Goal: Information Seeking & Learning: Learn about a topic

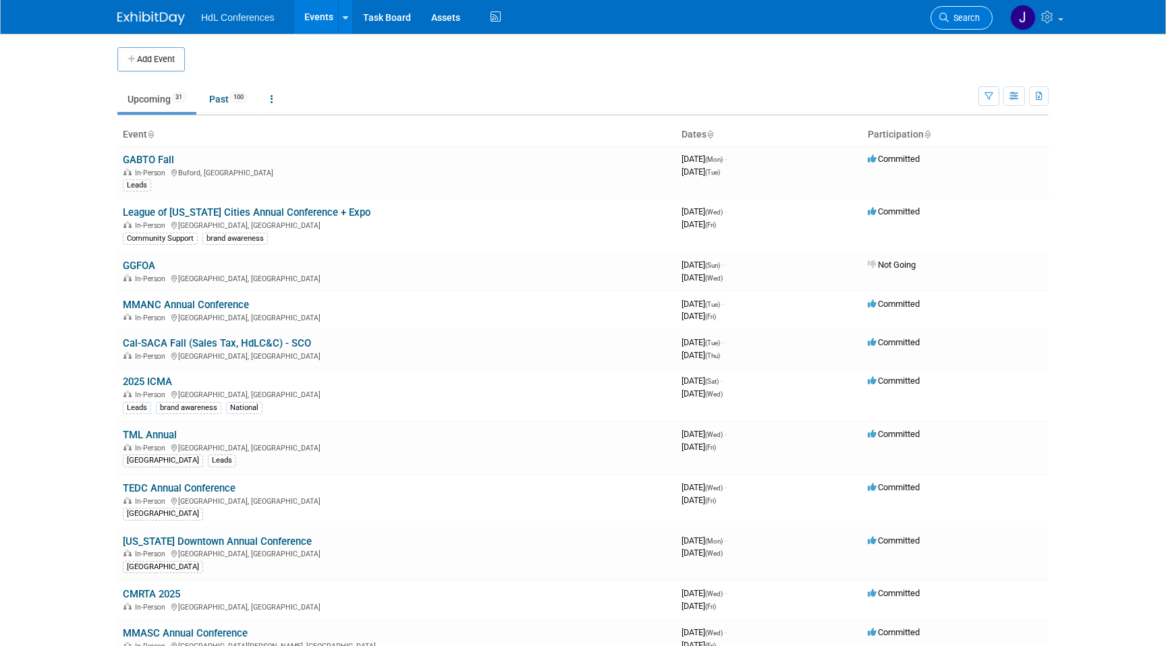
click at [965, 27] on link "Search" at bounding box center [961, 18] width 62 height 24
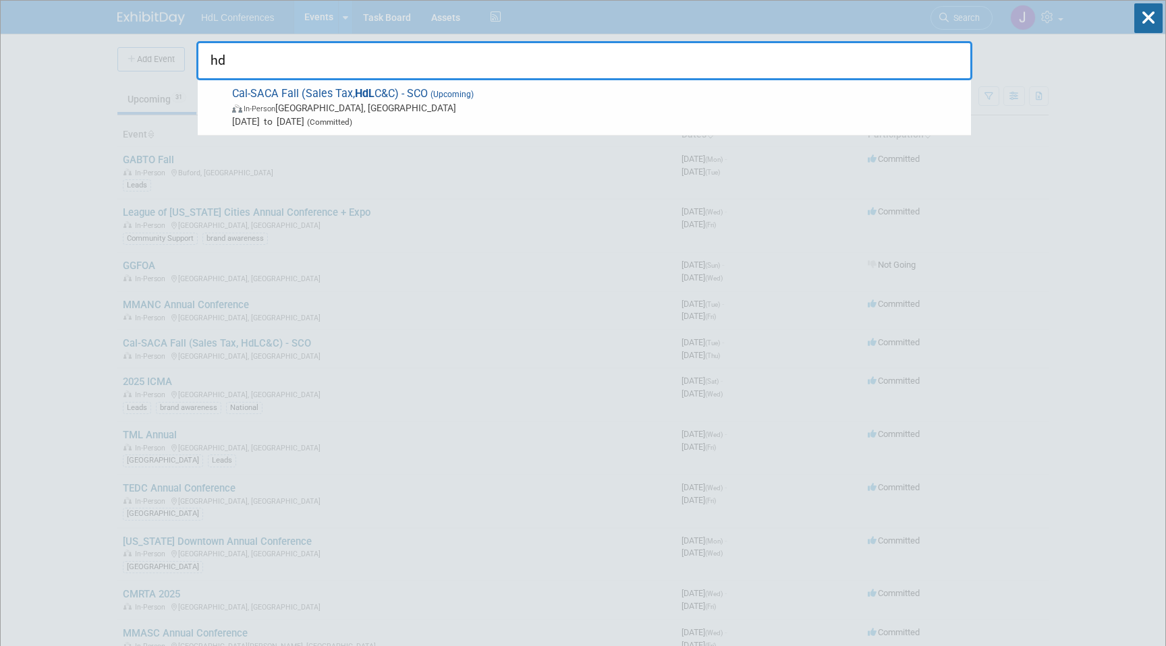
type input "h"
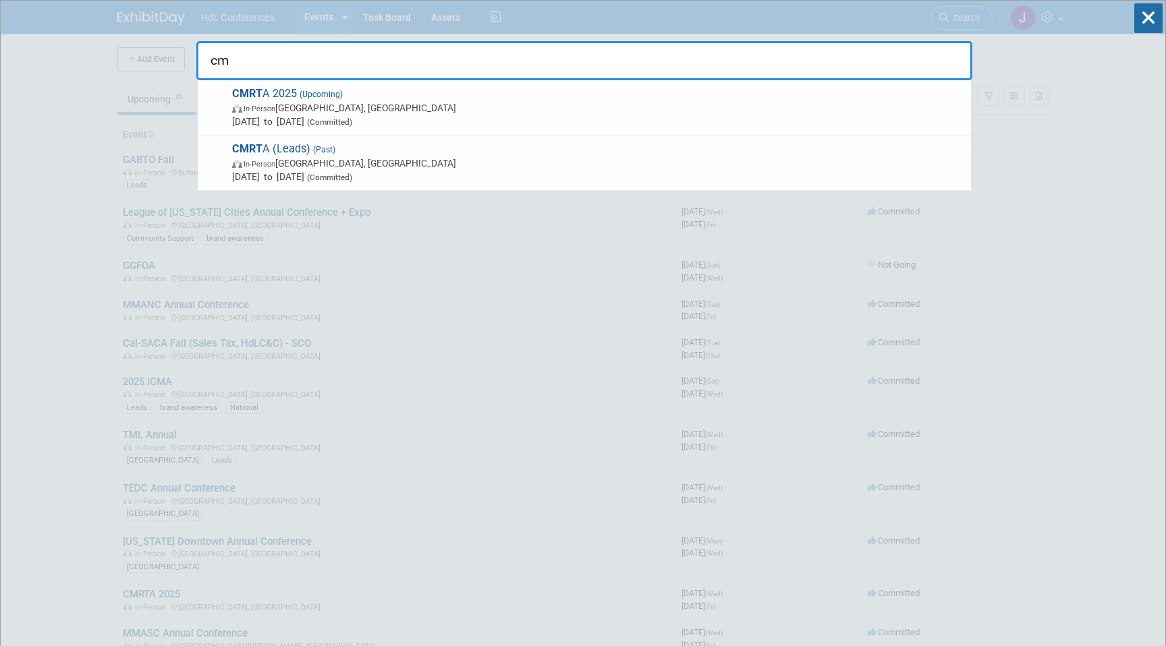
type input "c"
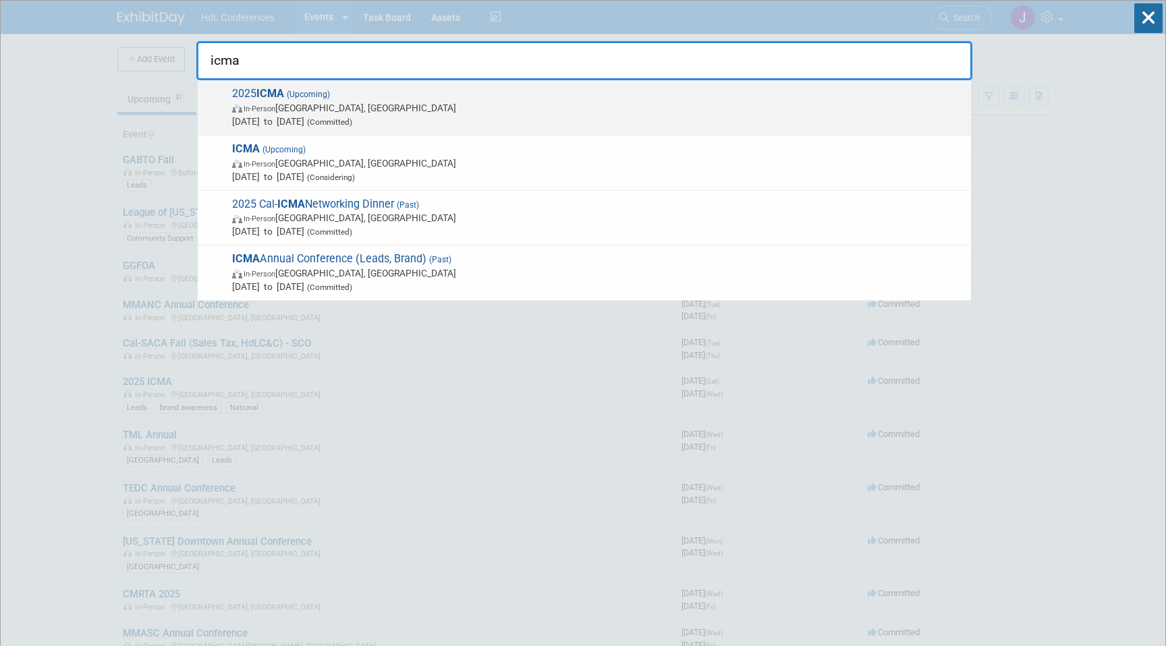
type input "icma"
click at [274, 90] on strong "ICMA" at bounding box center [270, 93] width 28 height 13
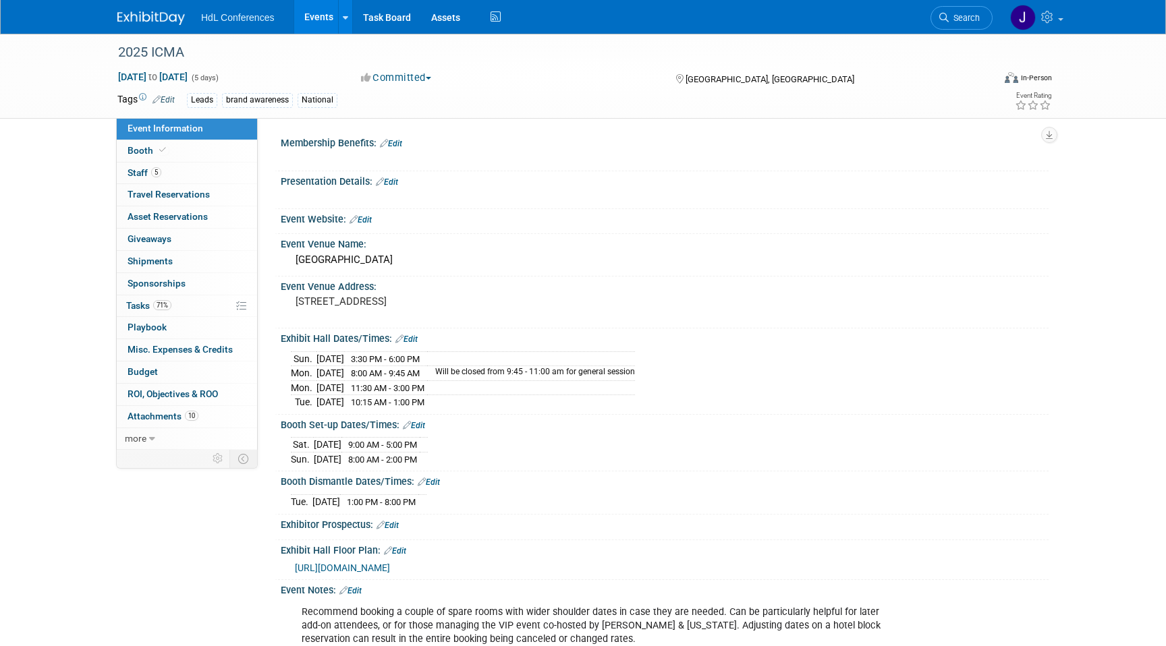
click at [163, 178] on link "5 Staff 5" at bounding box center [187, 174] width 140 height 22
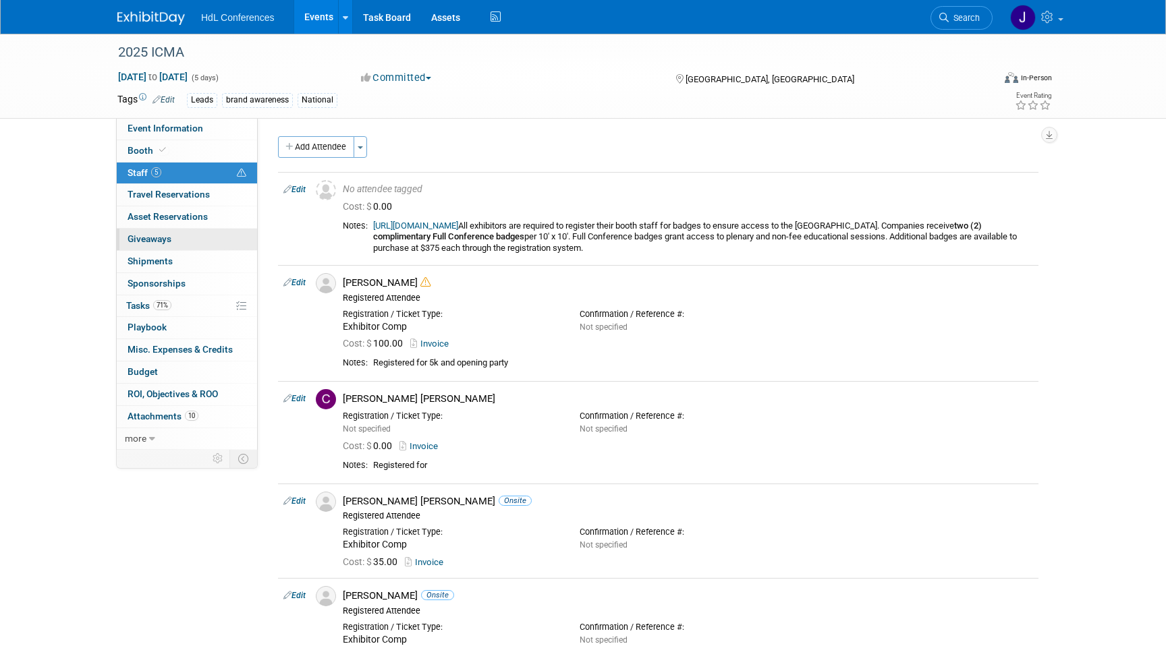
click at [176, 230] on link "0 Giveaways 0" at bounding box center [187, 240] width 140 height 22
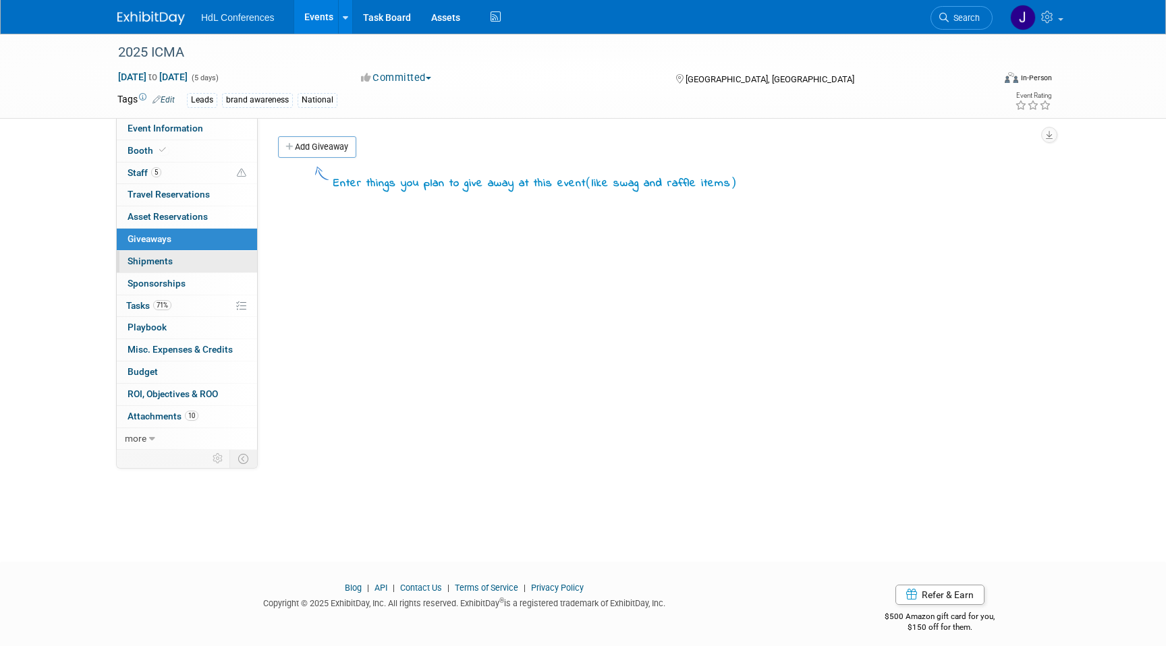
click at [213, 263] on link "0 Shipments 0" at bounding box center [187, 262] width 140 height 22
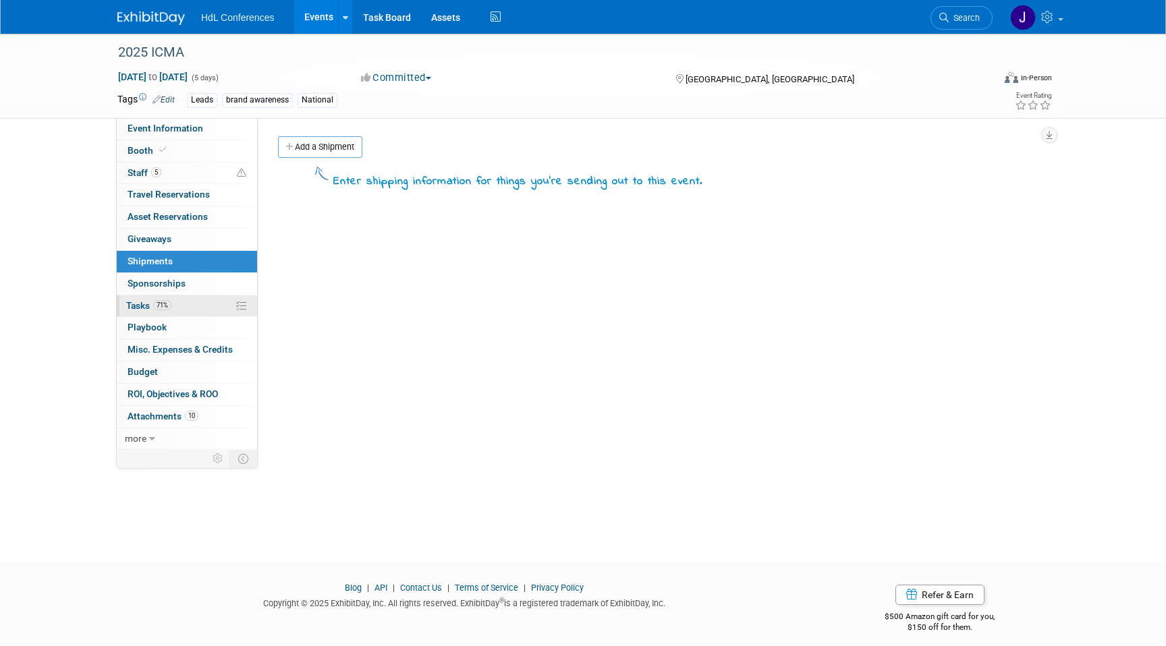
click at [202, 308] on link "71% Tasks 71%" at bounding box center [187, 307] width 140 height 22
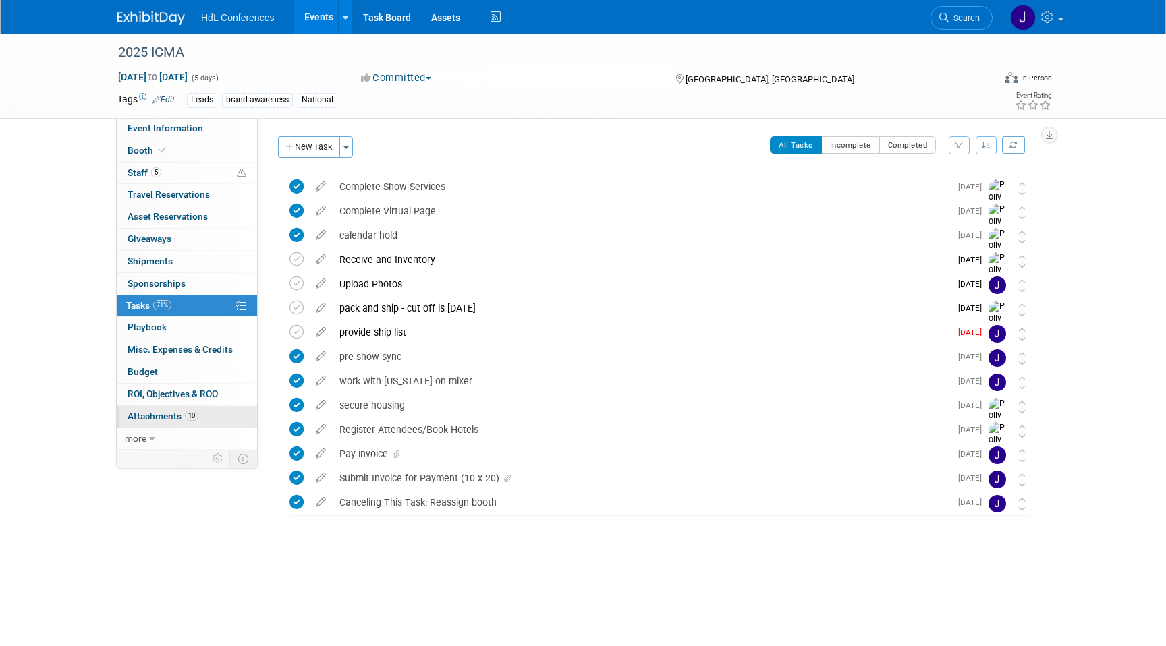
click at [186, 417] on span "10" at bounding box center [191, 416] width 13 height 10
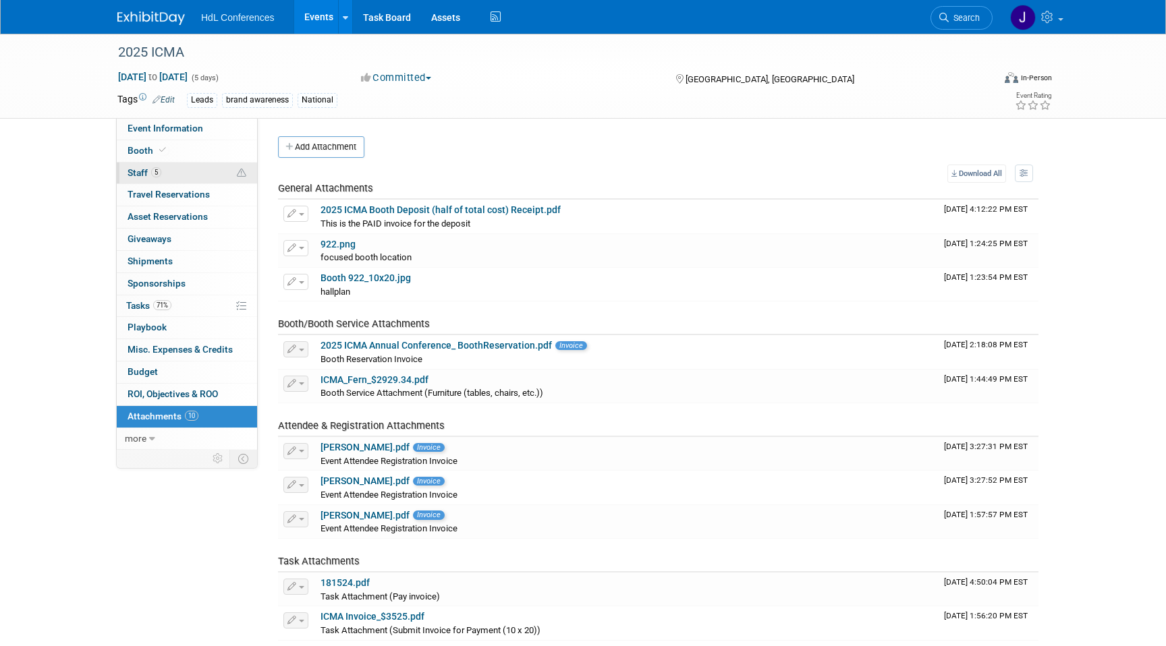
click at [198, 169] on link "5 Staff 5" at bounding box center [187, 174] width 140 height 22
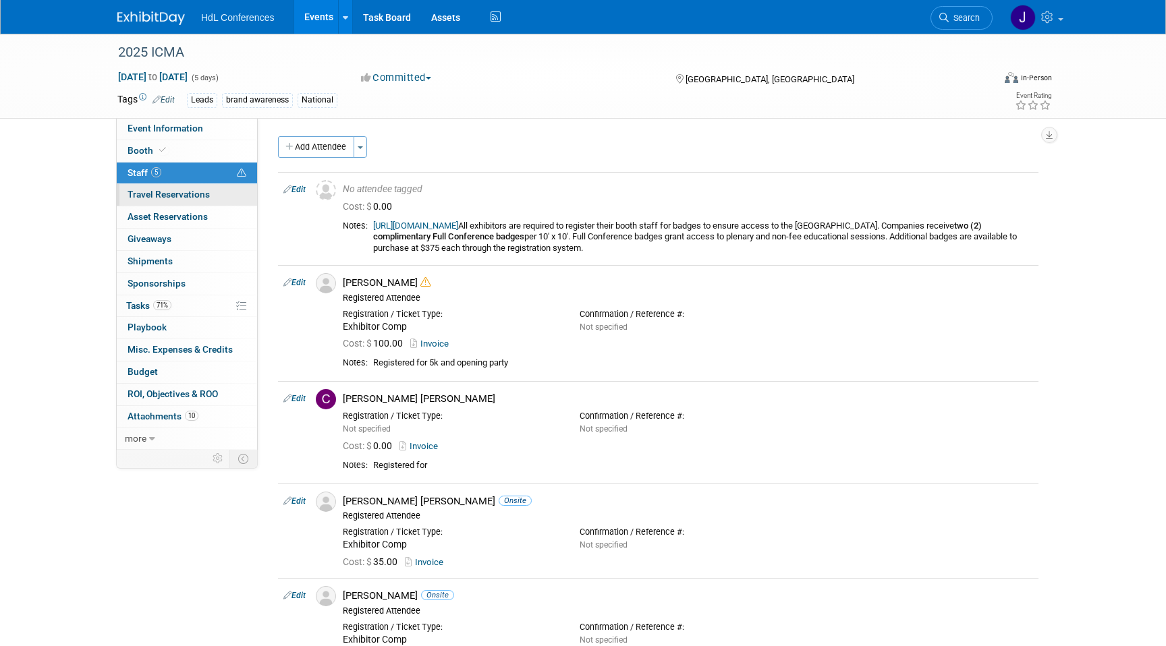
click at [198, 188] on link "0 Travel Reservations 0" at bounding box center [187, 195] width 140 height 22
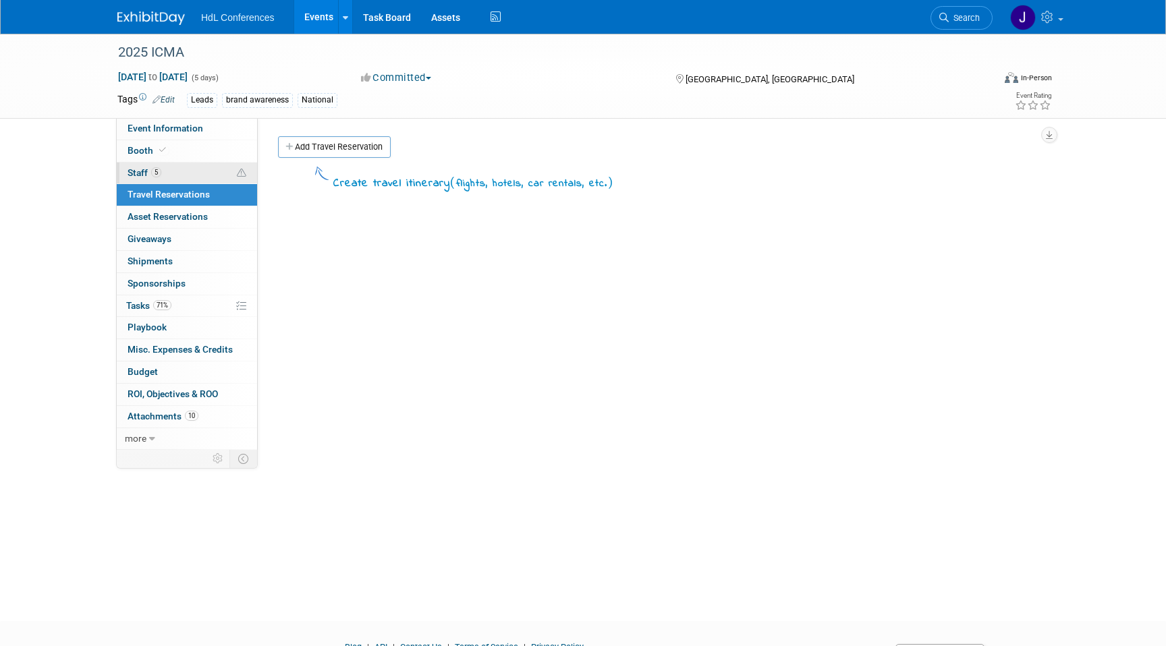
click at [196, 176] on link "5 Staff 5" at bounding box center [187, 174] width 140 height 22
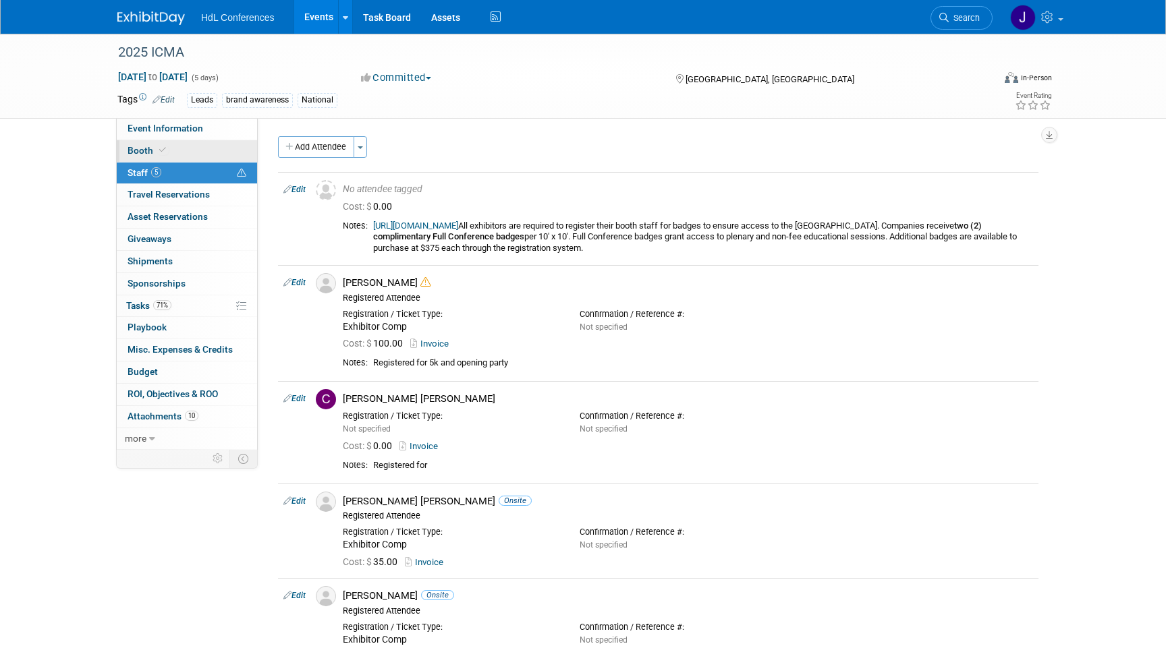
click at [192, 150] on link "Booth" at bounding box center [187, 151] width 140 height 22
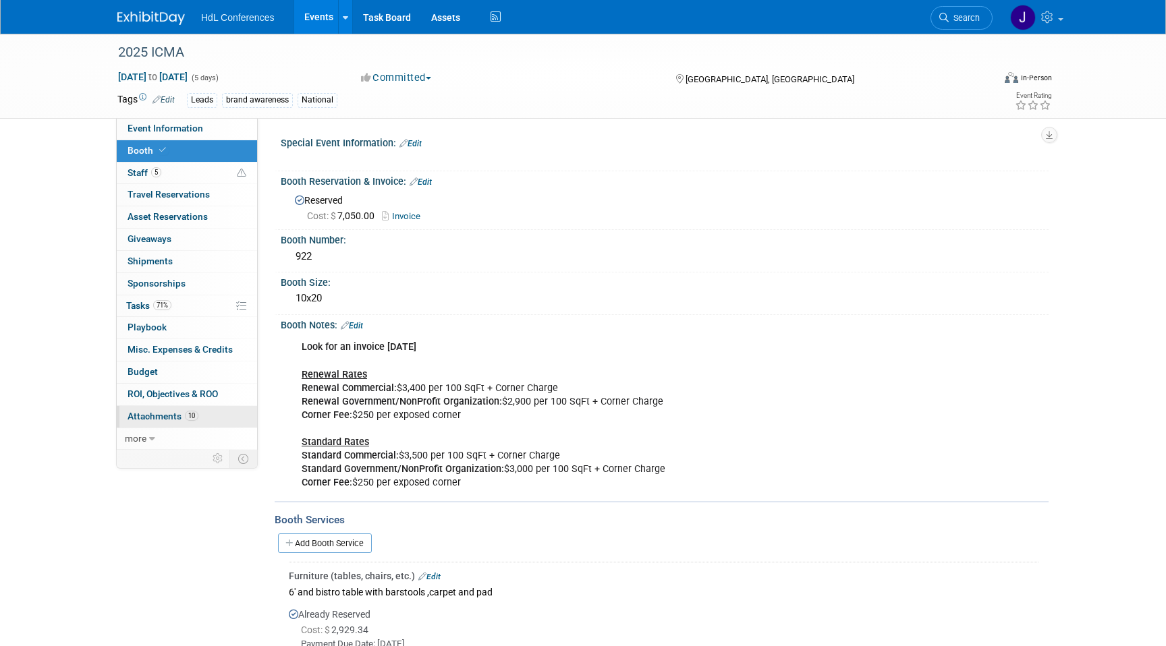
click at [206, 416] on link "10 Attachments 10" at bounding box center [187, 417] width 140 height 22
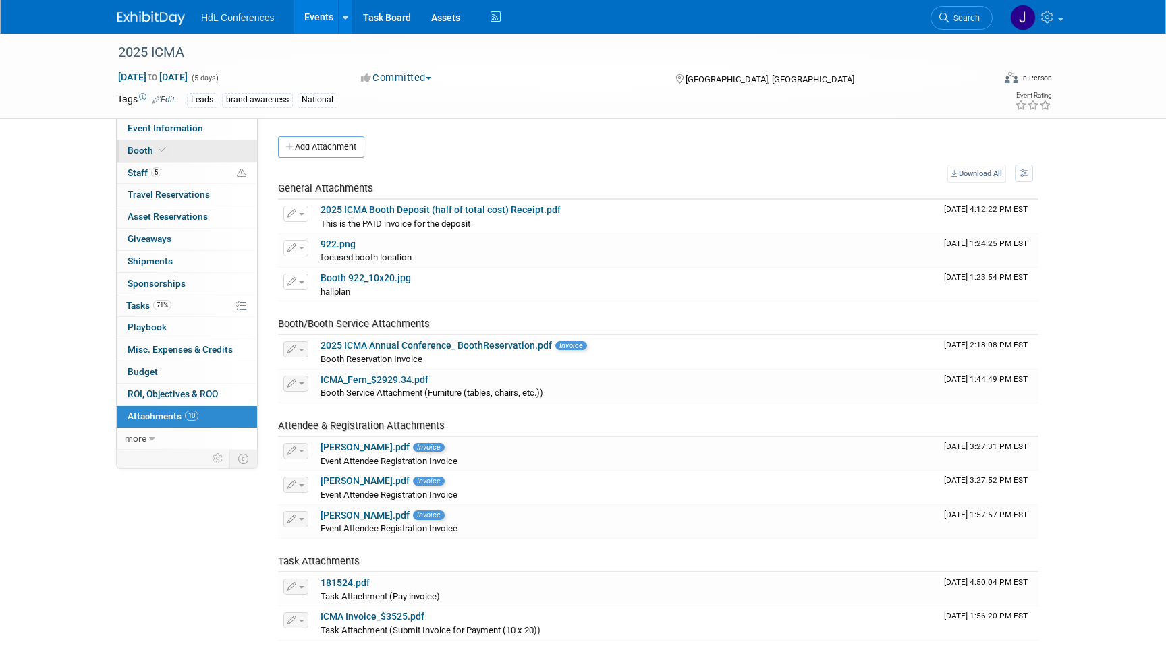
click at [200, 154] on link "Booth" at bounding box center [187, 151] width 140 height 22
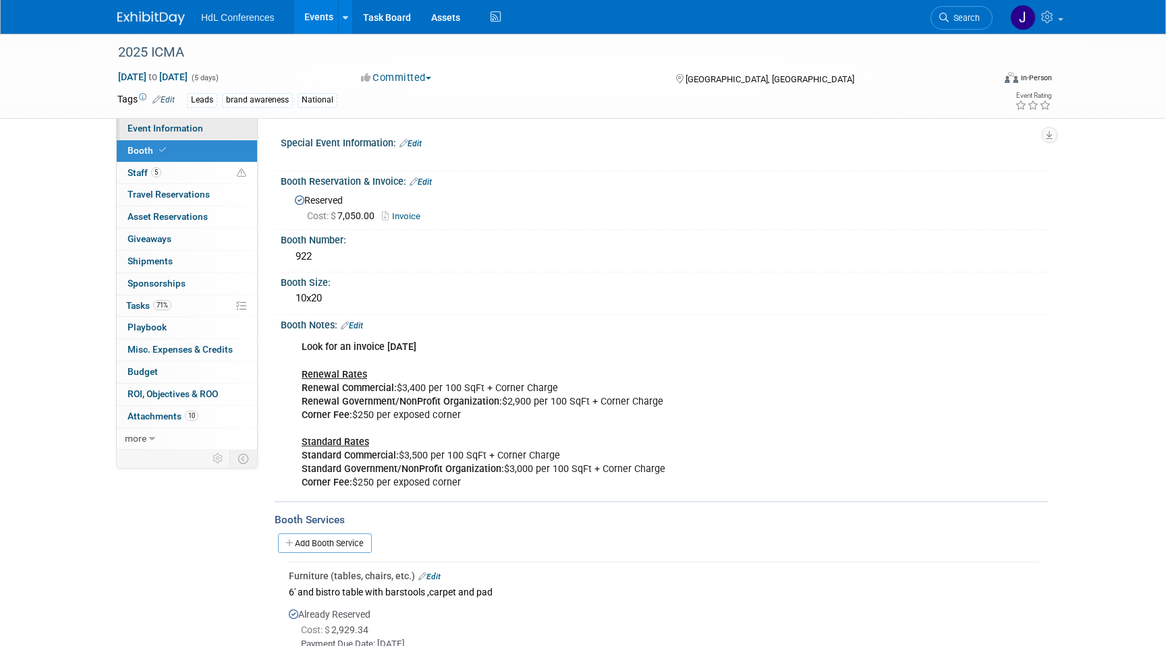
click at [208, 132] on link "Event Information" at bounding box center [187, 129] width 140 height 22
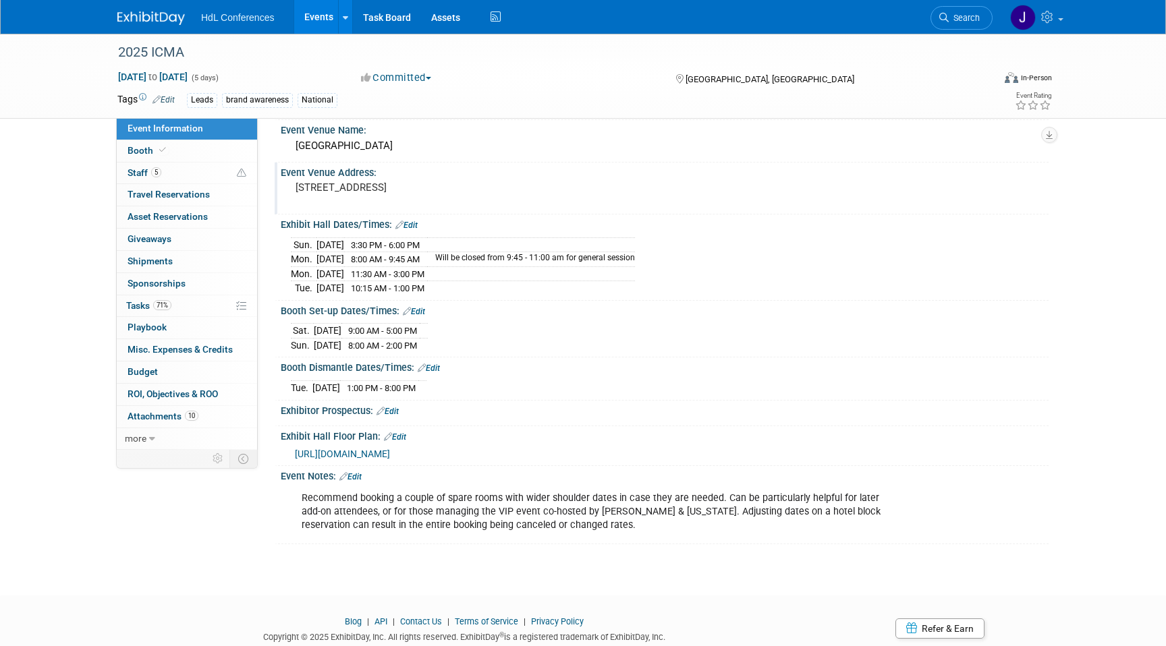
scroll to position [155, 0]
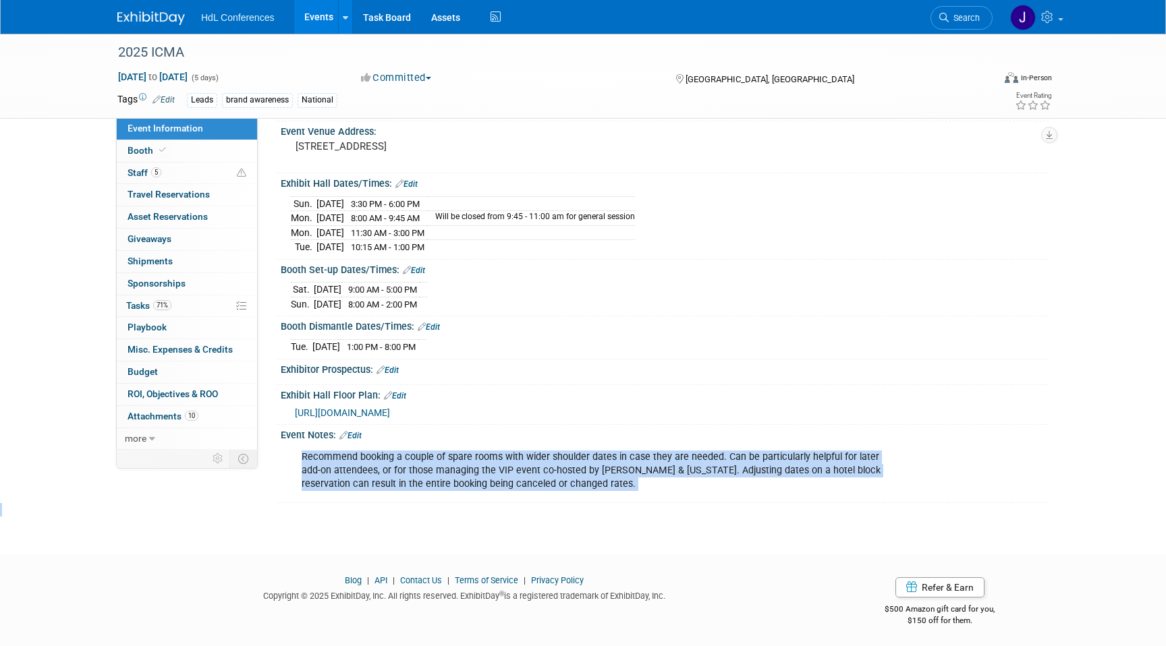
drag, startPoint x: 350, startPoint y: 447, endPoint x: 412, endPoint y: 520, distance: 95.2
click at [412, 520] on div "2025 ICMA Oct 25, 2025 to Oct 29, 2025 (5 days) Oct 25, 2025 to Oct 29, 2025 Co…" at bounding box center [583, 205] width 1166 height 652
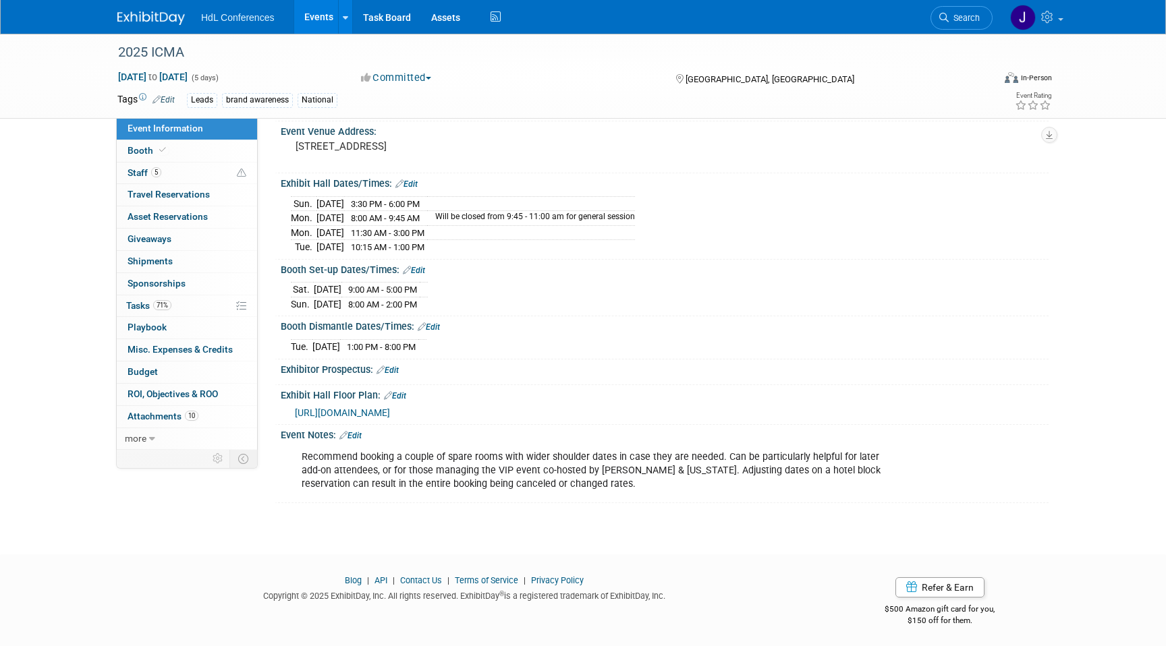
click at [468, 496] on div "Recommend booking a couple of spare rooms with wider shoulder dates in case the…" at bounding box center [665, 470] width 768 height 59
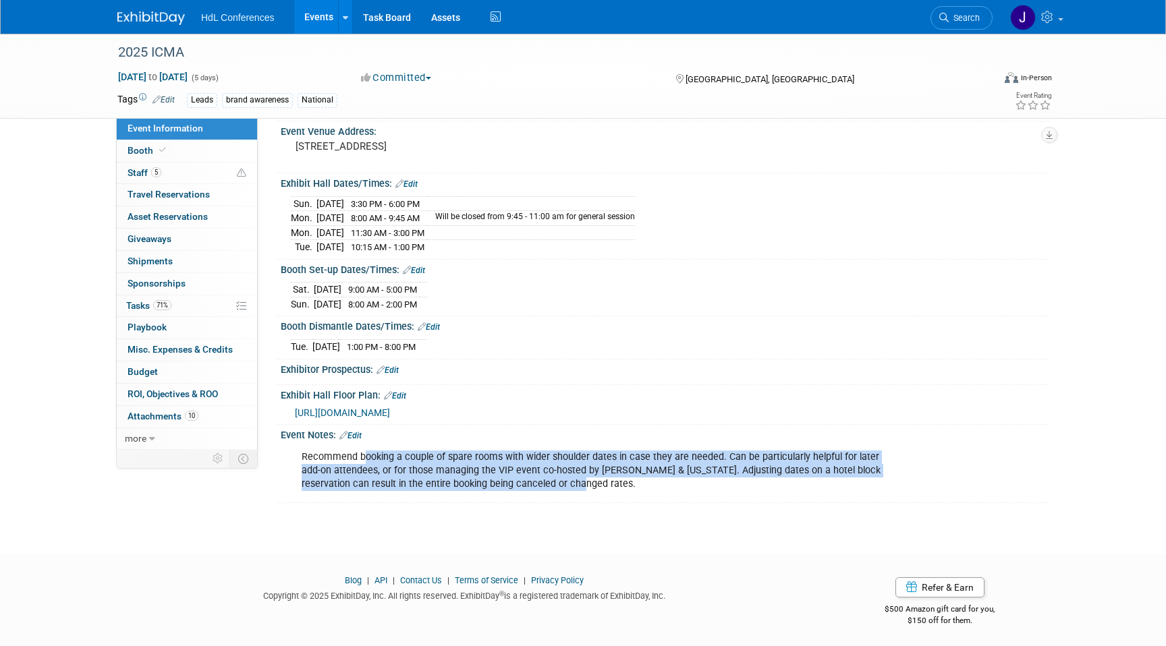
drag, startPoint x: 531, startPoint y: 484, endPoint x: 366, endPoint y: 449, distance: 168.3
click at [366, 449] on div "Recommend booking a couple of spare rooms with wider shoulder dates in case the…" at bounding box center [596, 471] width 608 height 54
click at [151, 169] on span "Staff 5" at bounding box center [145, 172] width 34 height 11
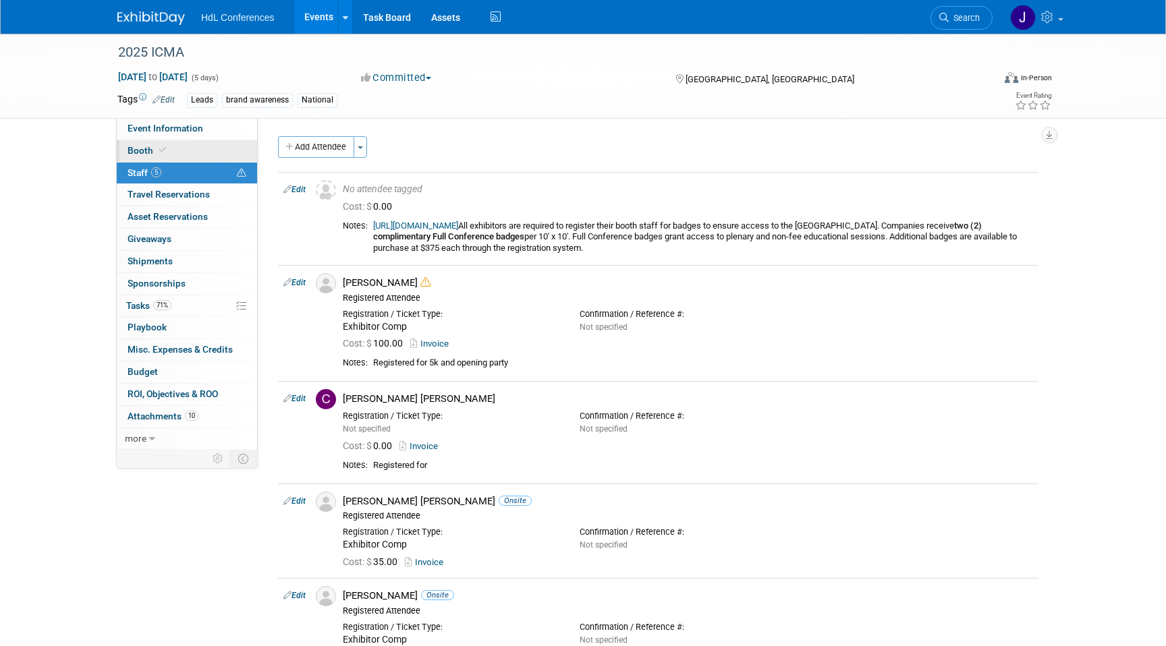
click at [175, 151] on link "Booth" at bounding box center [187, 151] width 140 height 22
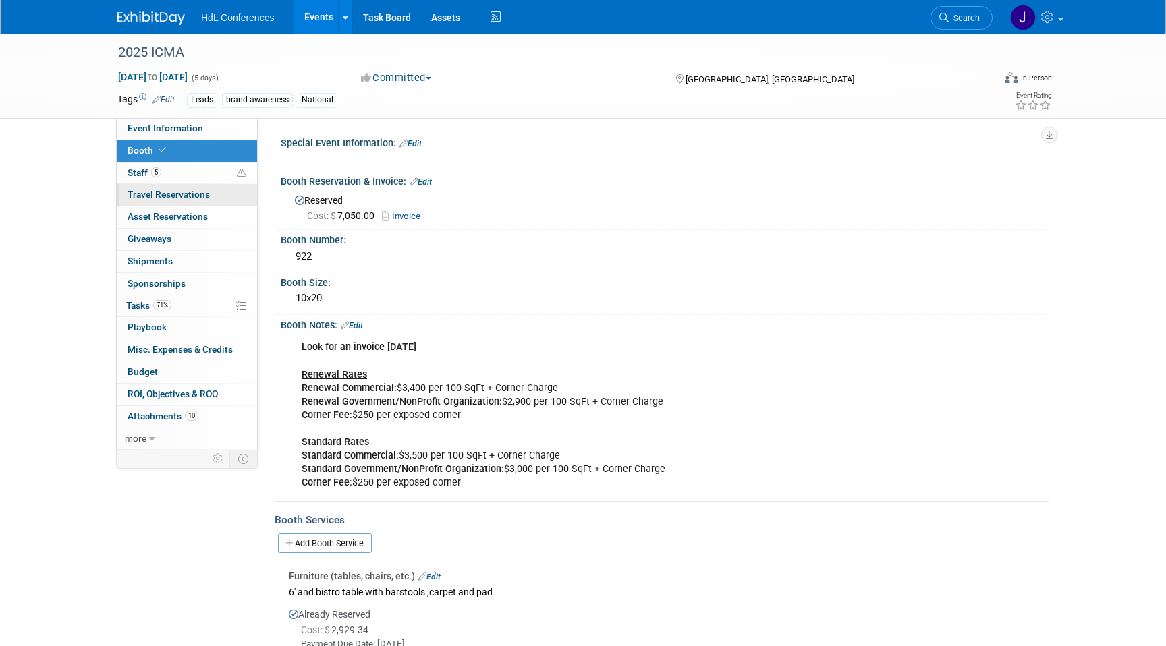
click at [193, 184] on link "0 Travel Reservations 0" at bounding box center [187, 195] width 140 height 22
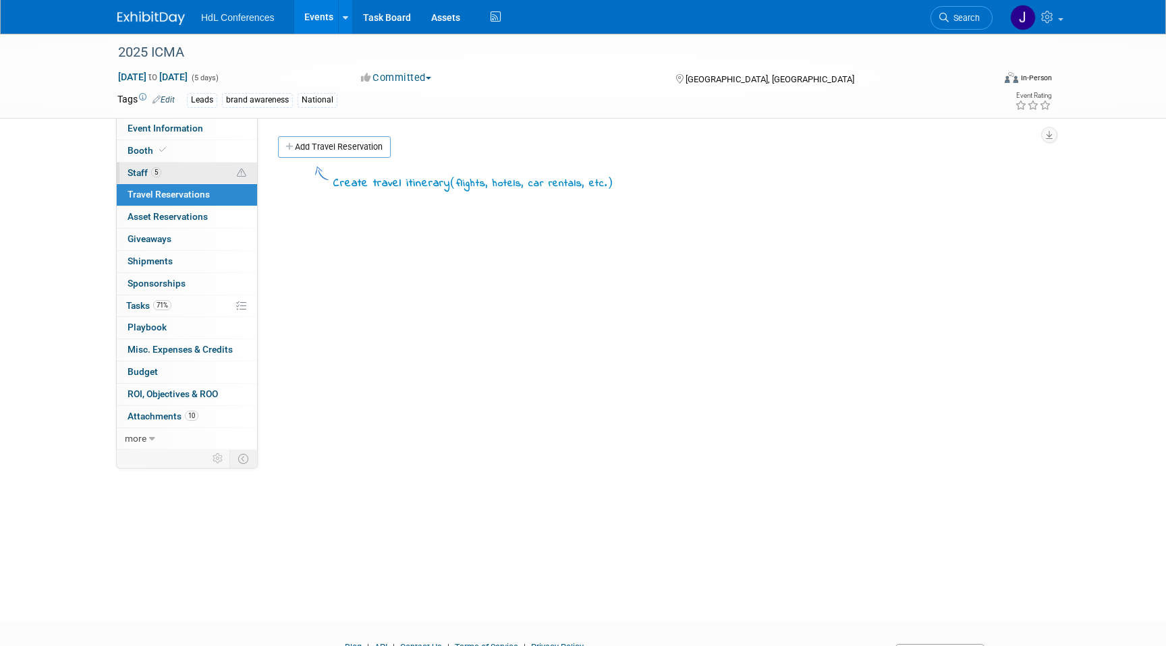
click at [202, 172] on link "5 Staff 5" at bounding box center [187, 174] width 140 height 22
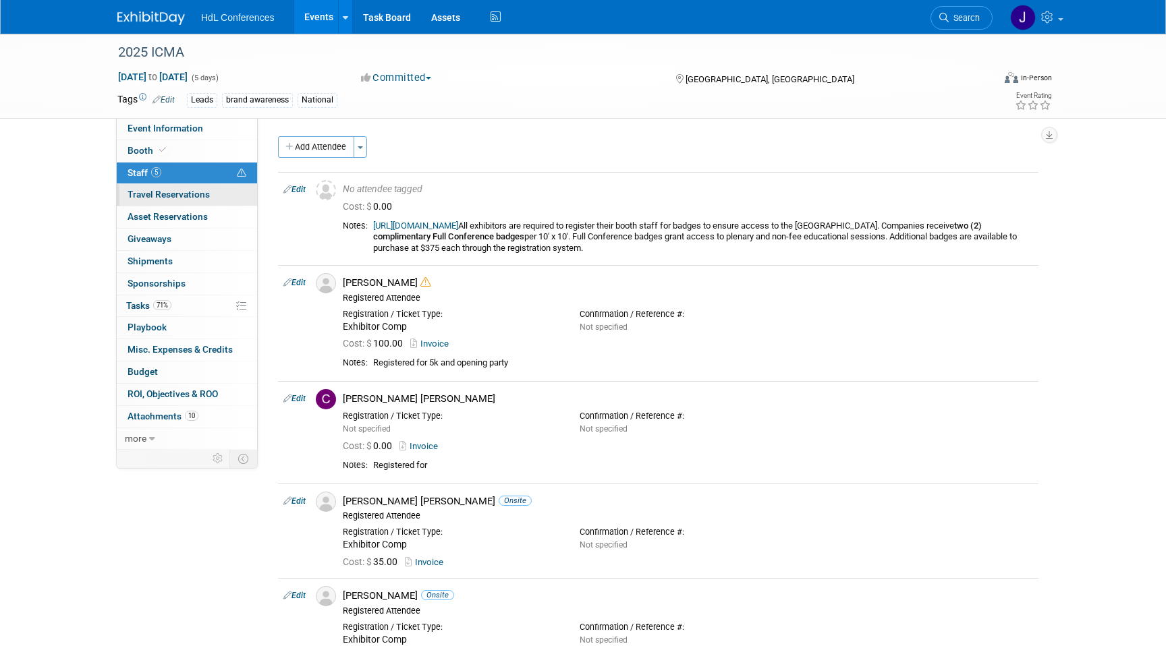
click at [169, 201] on link "0 Travel Reservations 0" at bounding box center [187, 195] width 140 height 22
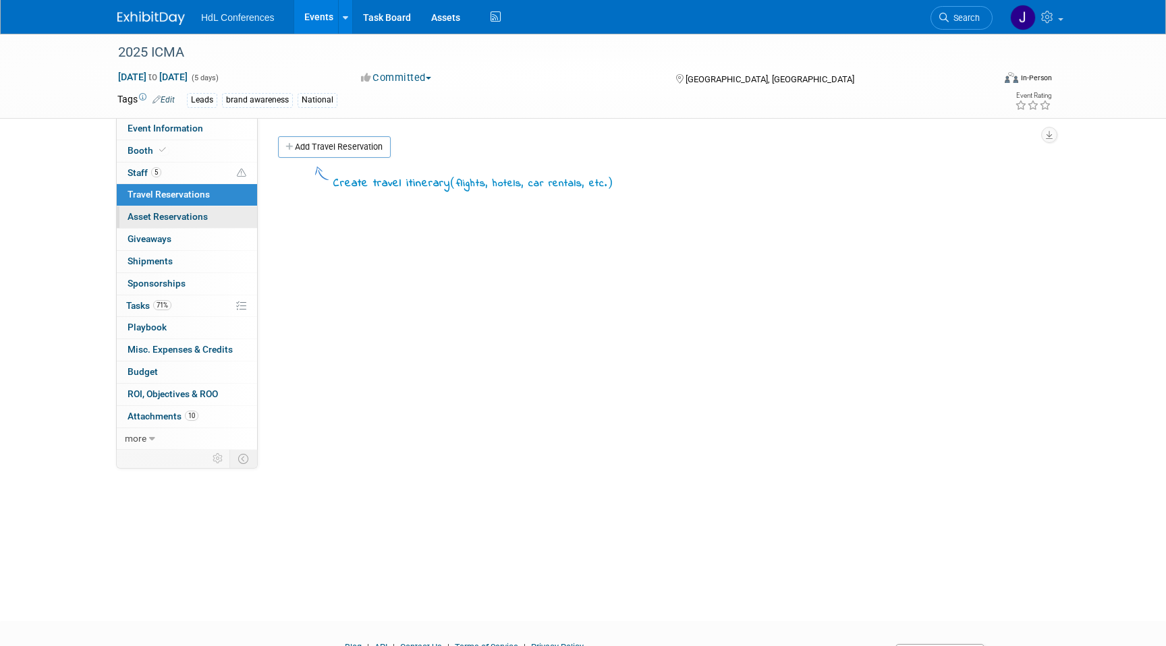
click at [169, 215] on span "Asset Reservations 0" at bounding box center [168, 216] width 80 height 11
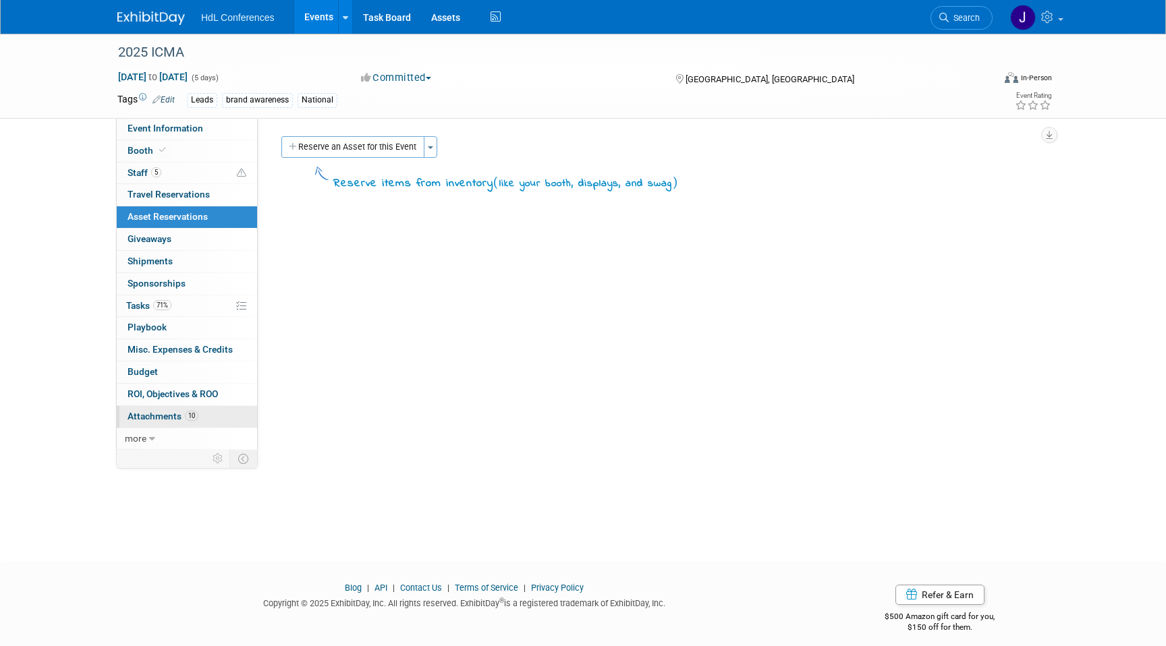
click at [181, 416] on span "Attachments 10" at bounding box center [163, 416] width 71 height 11
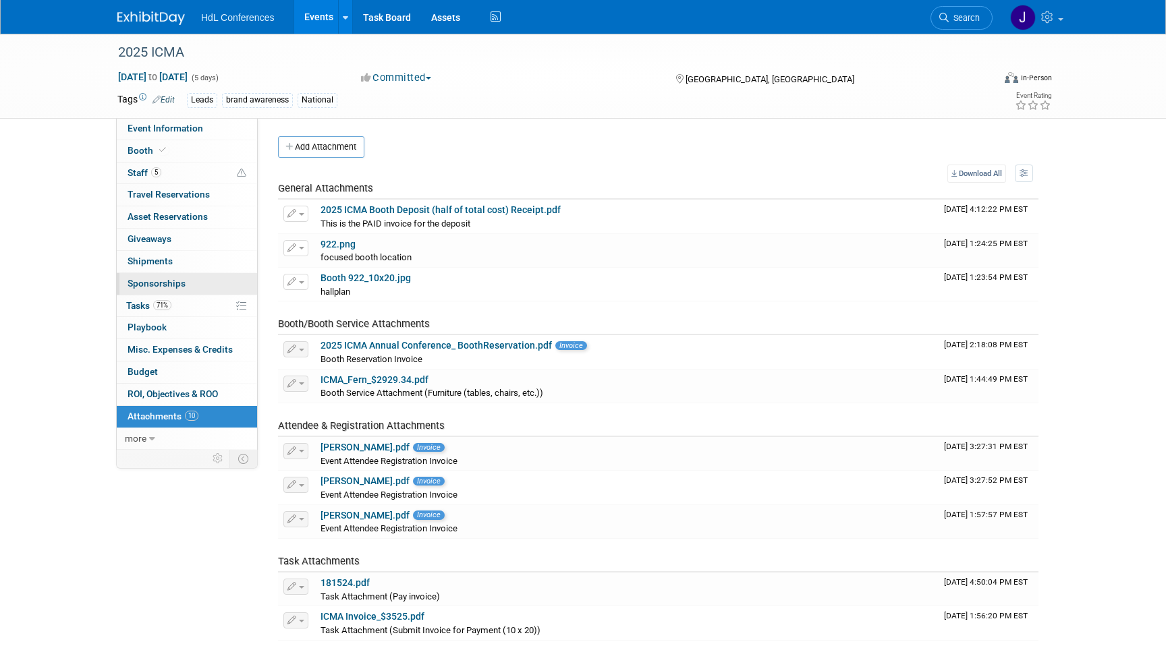
click at [193, 292] on link "0 Sponsorships 0" at bounding box center [187, 284] width 140 height 22
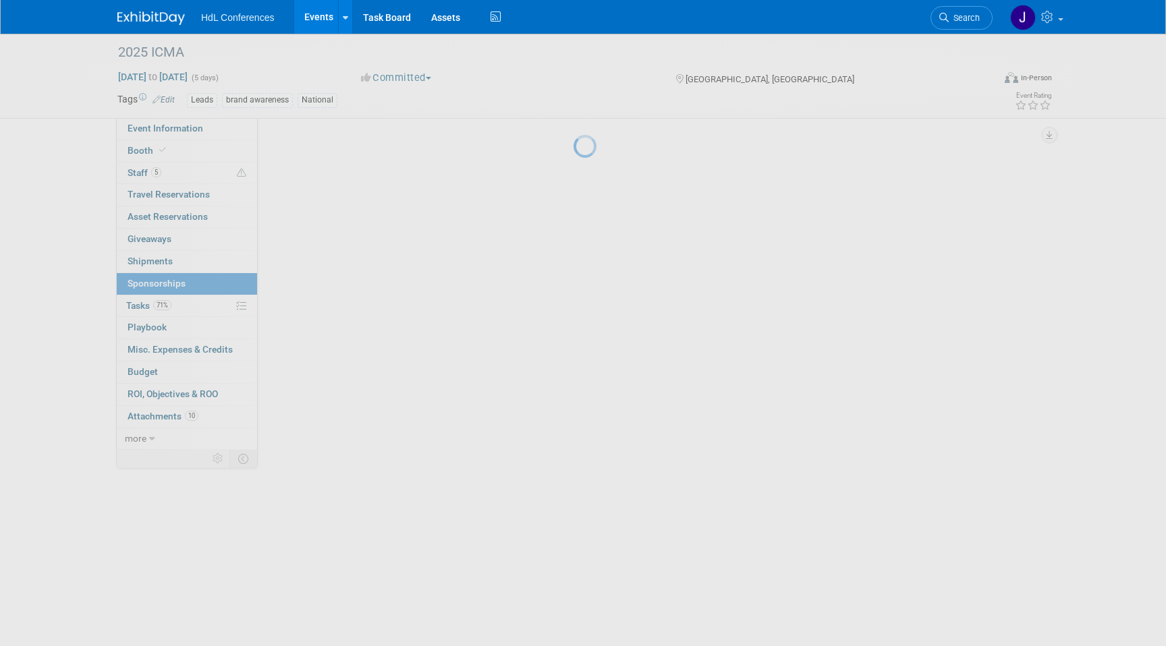
click at [573, 300] on div at bounding box center [582, 323] width 19 height 646
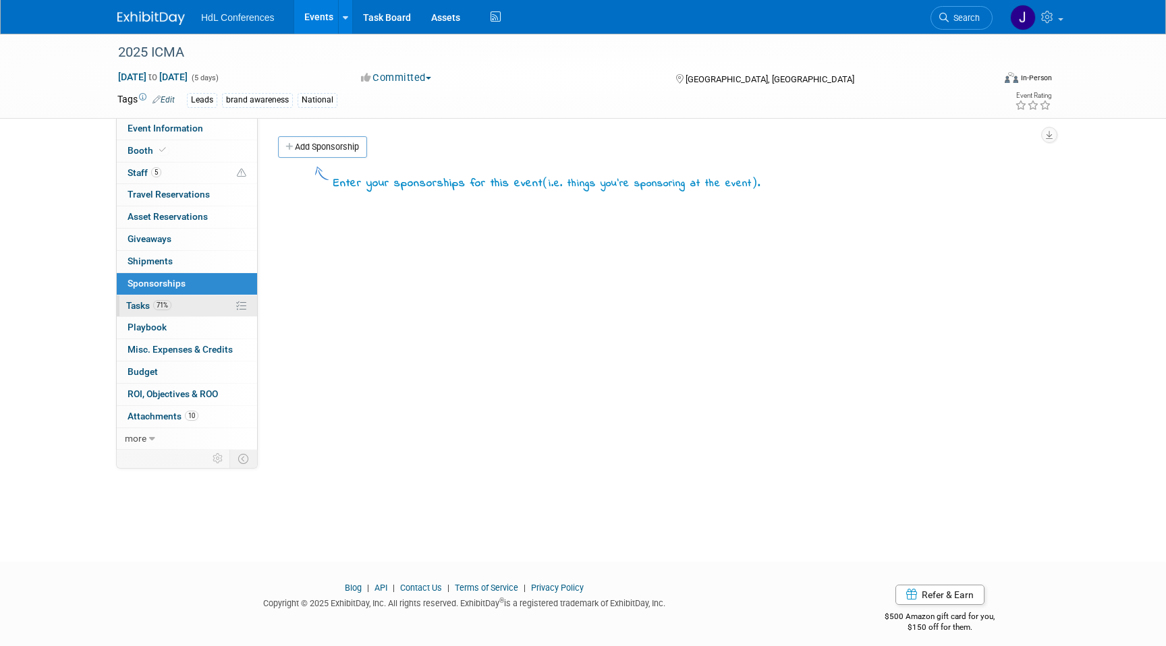
click at [196, 309] on link "71% Tasks 71%" at bounding box center [187, 307] width 140 height 22
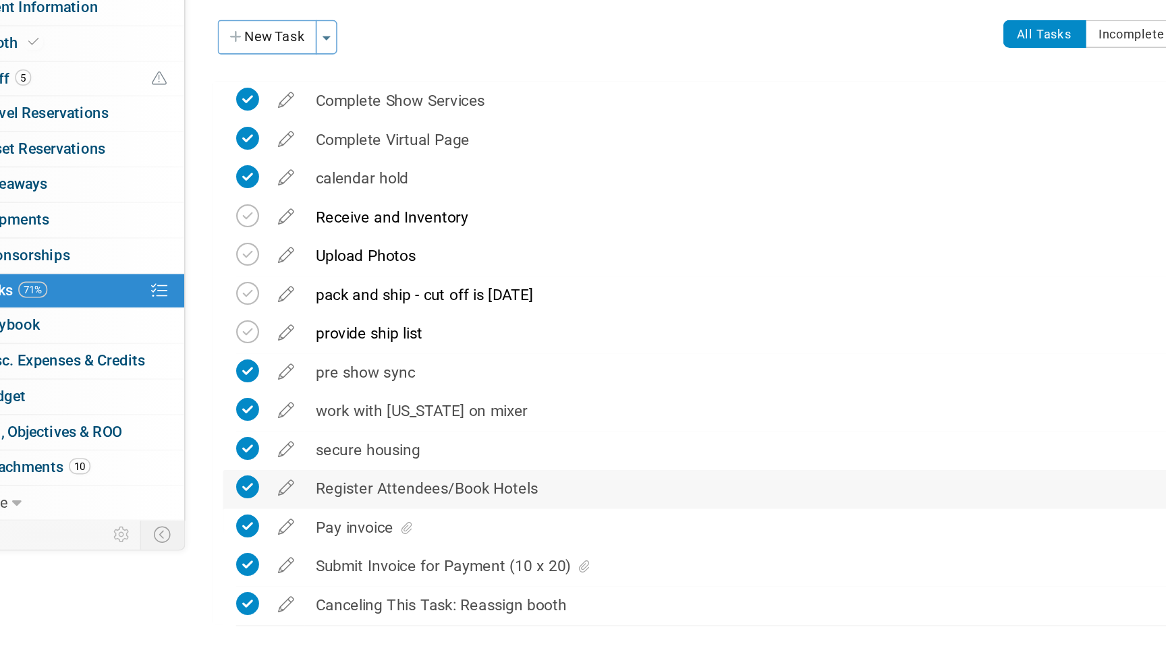
click at [393, 439] on div "Register Attendees/Book Hotels" at bounding box center [641, 429] width 617 height 23
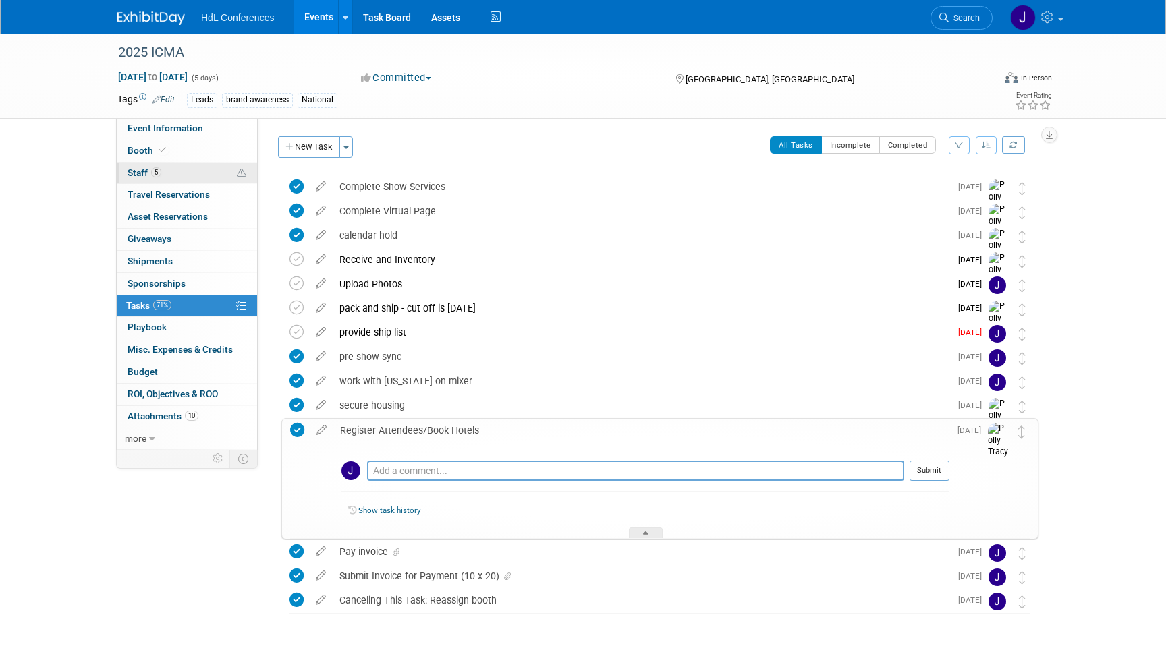
click at [202, 164] on link "5 Staff 5" at bounding box center [187, 174] width 140 height 22
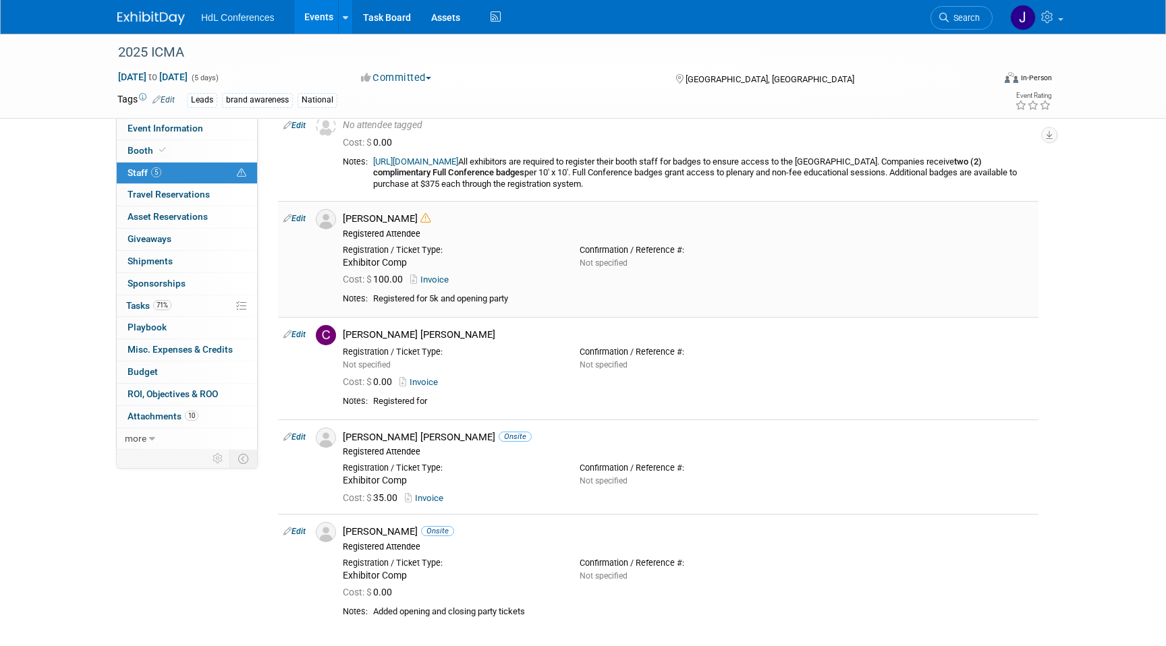
scroll to position [43, 0]
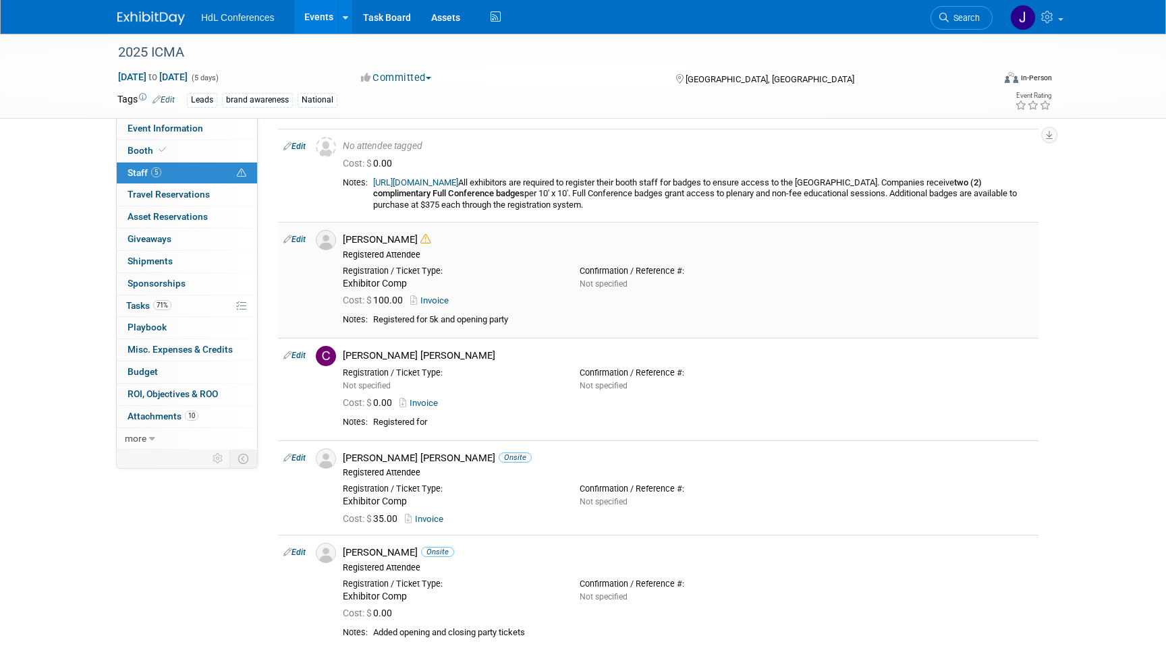
click at [436, 298] on link "Invoice" at bounding box center [432, 301] width 44 height 10
click at [434, 401] on link "Invoice" at bounding box center [421, 403] width 44 height 10
click at [987, 17] on link "Search" at bounding box center [961, 18] width 62 height 24
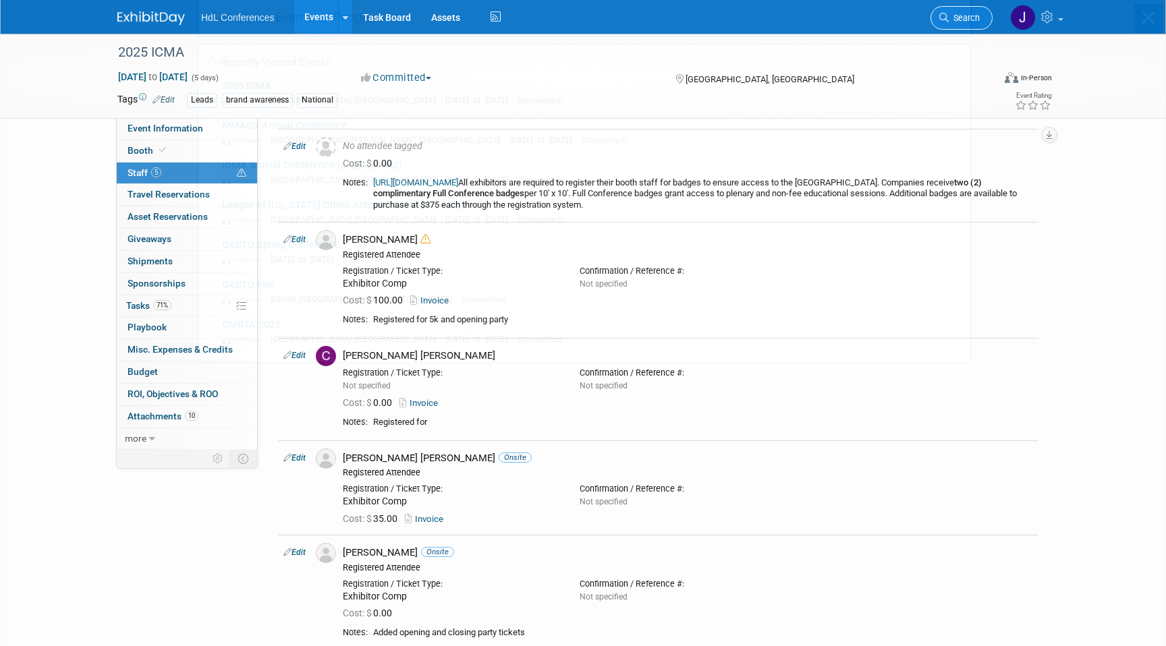
scroll to position [0, 0]
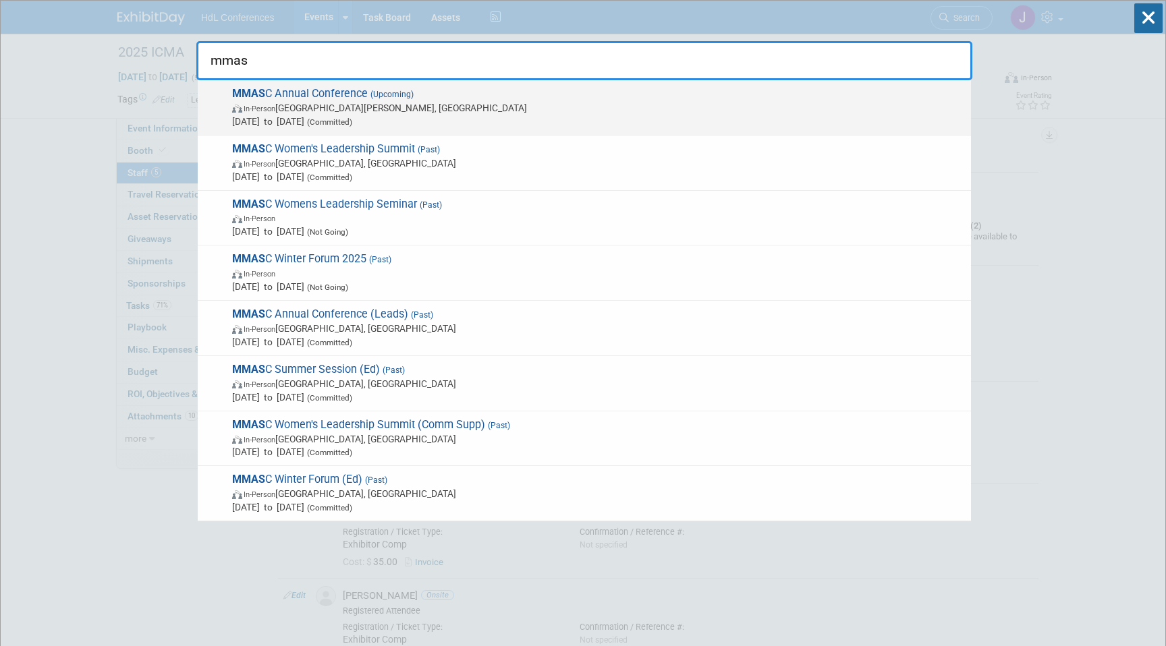
type input "mmas"
click at [476, 127] on span "Nov 12, 2025 to Nov 14, 2025 (Committed)" at bounding box center [598, 121] width 732 height 13
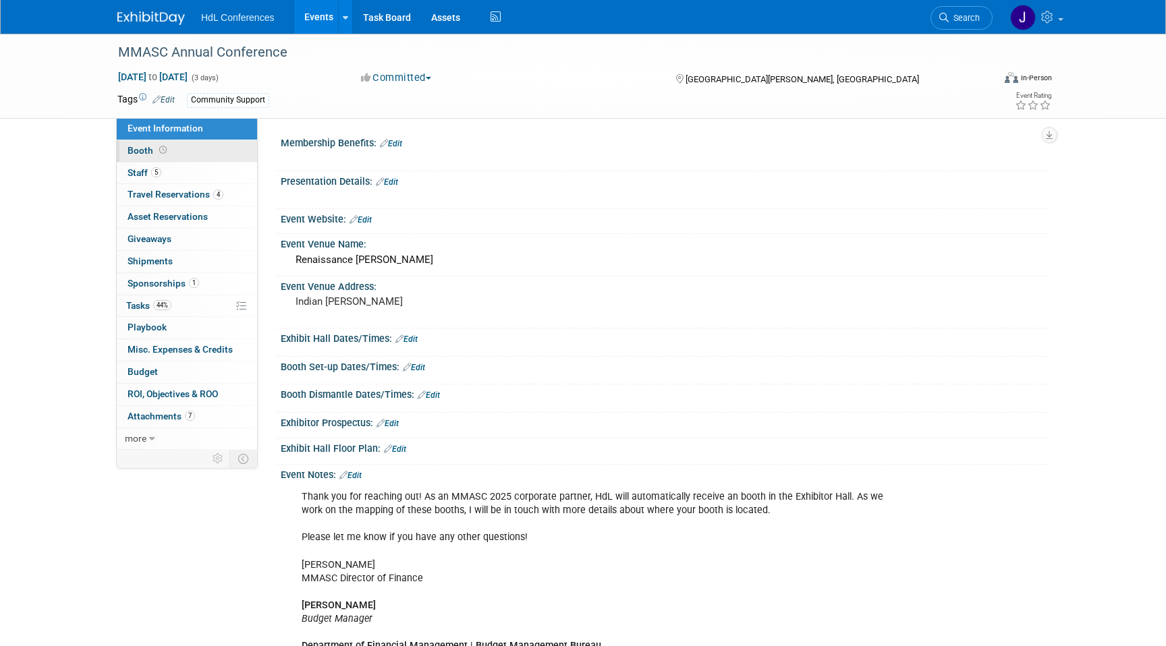
click at [200, 158] on link "Booth" at bounding box center [187, 151] width 140 height 22
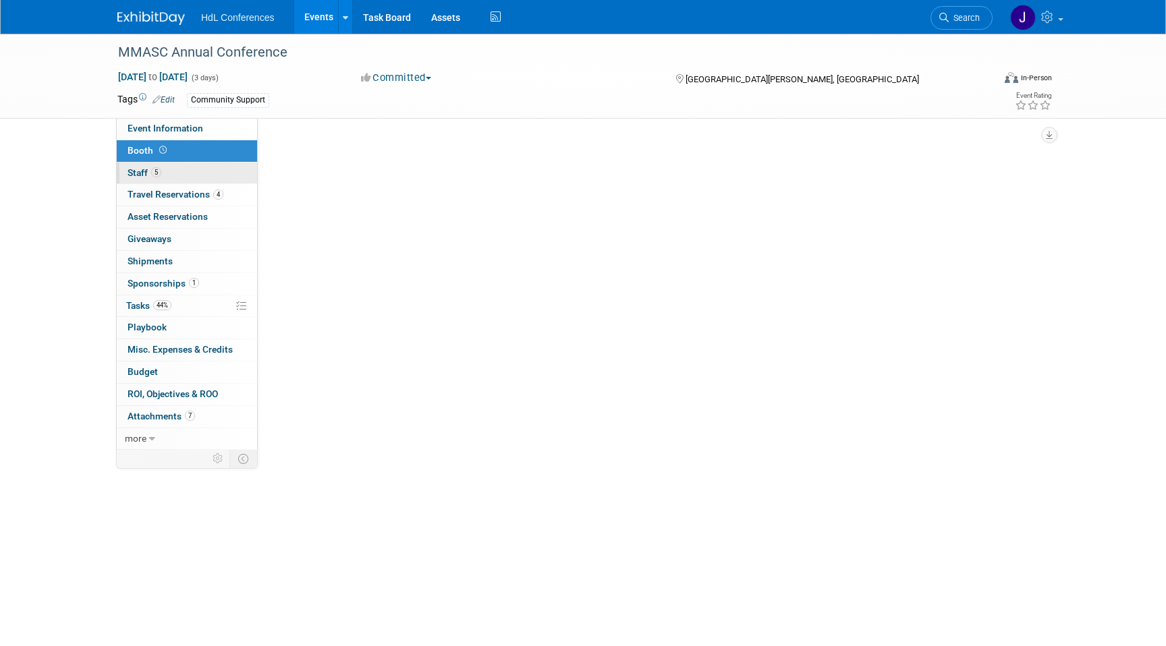
click at [205, 175] on link "5 Staff 5" at bounding box center [187, 174] width 140 height 22
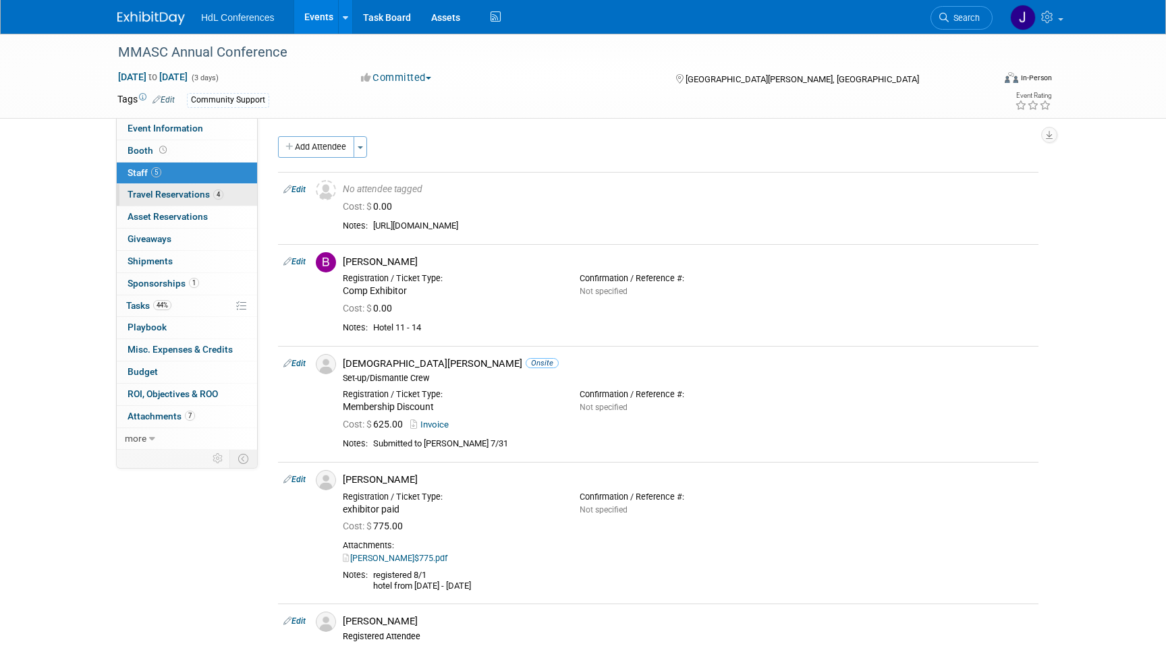
click at [215, 203] on link "4 Travel Reservations 4" at bounding box center [187, 195] width 140 height 22
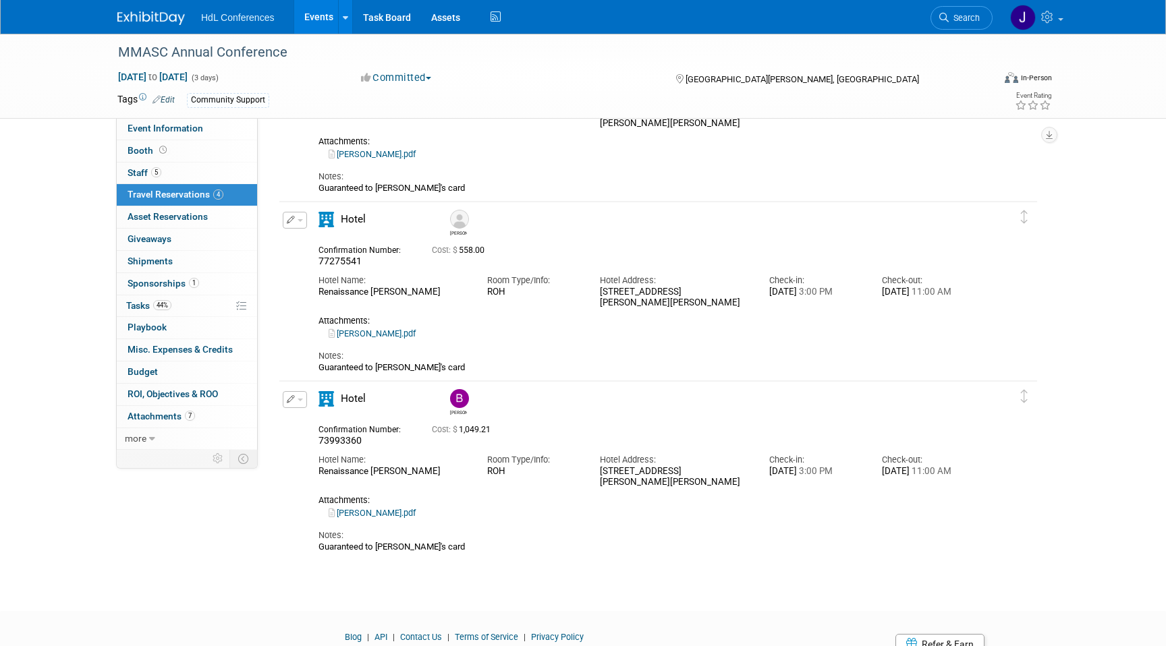
scroll to position [347, 0]
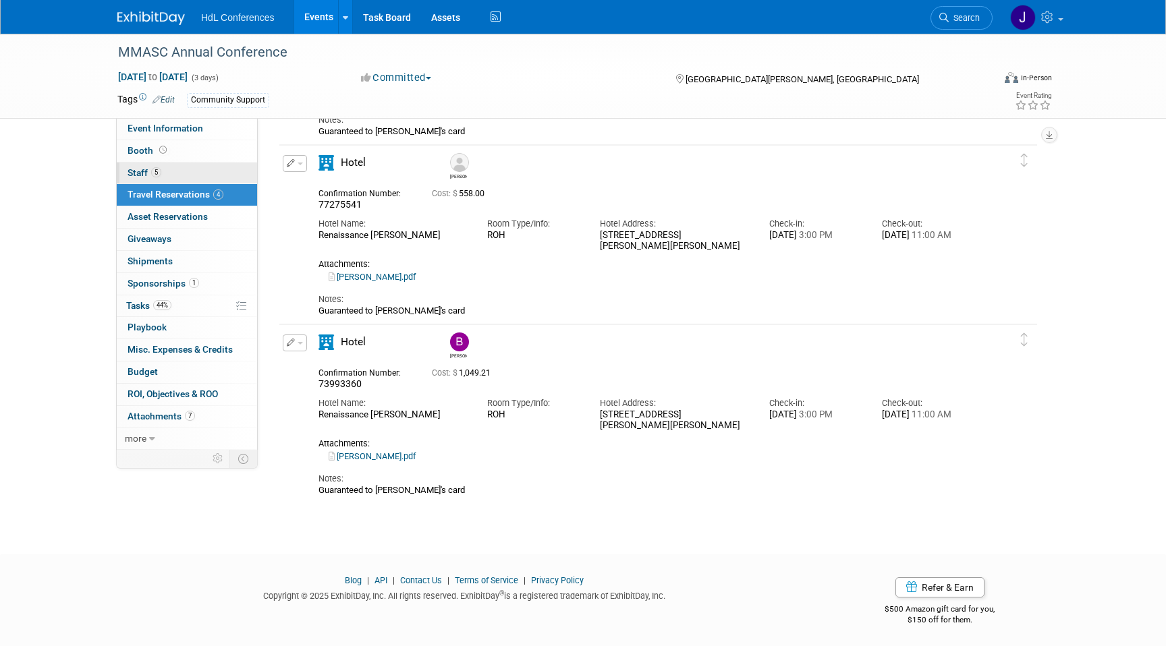
click at [186, 166] on link "5 Staff 5" at bounding box center [187, 174] width 140 height 22
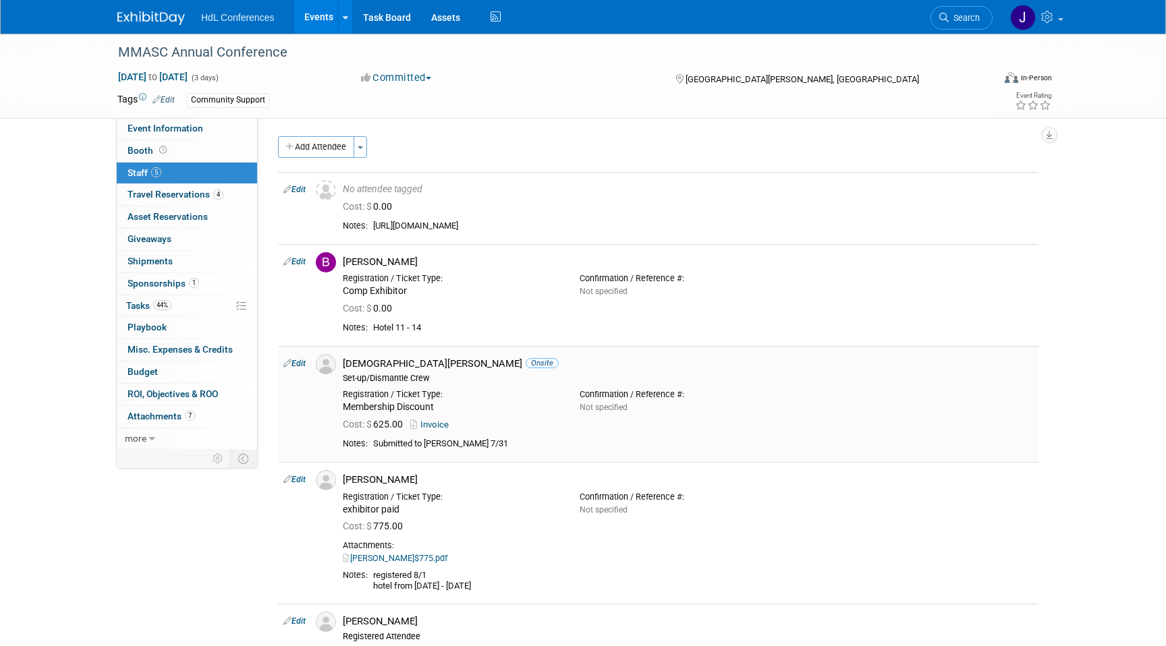
scroll to position [283, 0]
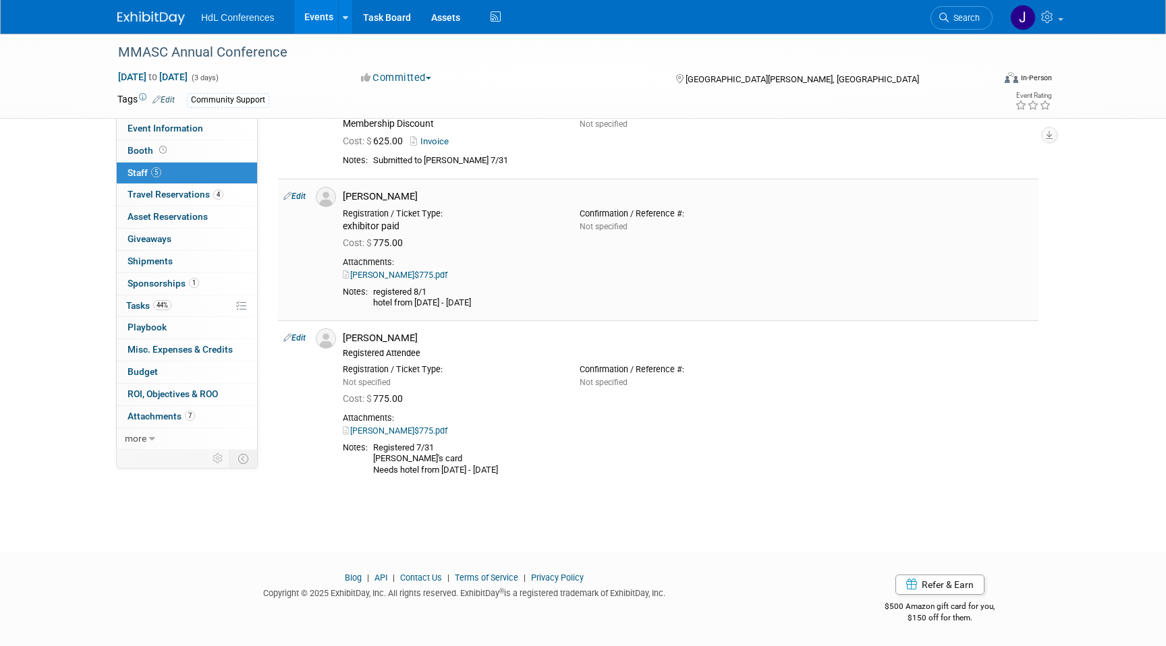
click at [408, 279] on link "Darren_$775.pdf" at bounding box center [395, 275] width 105 height 10
click at [449, 12] on link "Assets" at bounding box center [445, 17] width 49 height 34
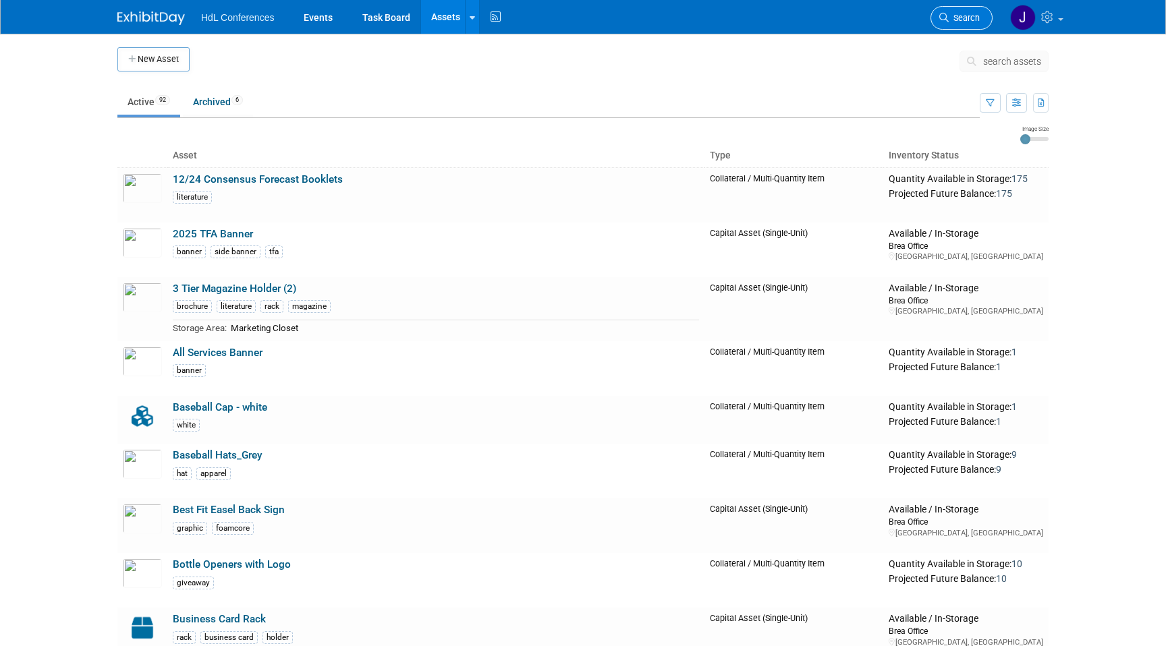
click at [949, 16] on span "Search" at bounding box center [964, 18] width 31 height 10
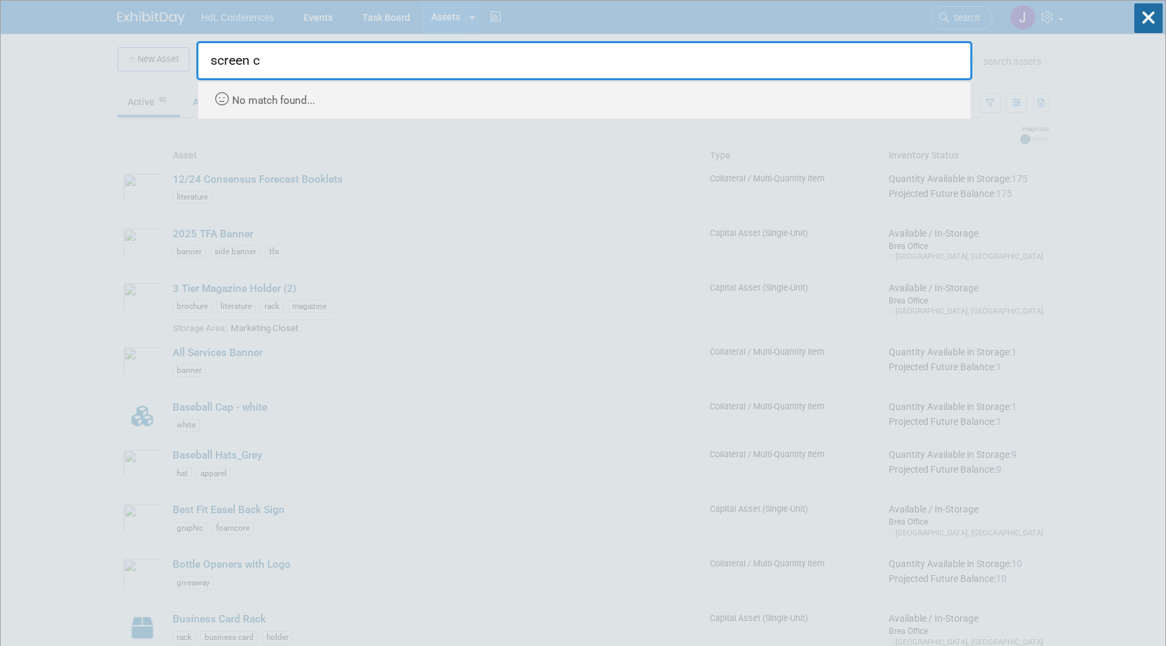
type input "screen c"
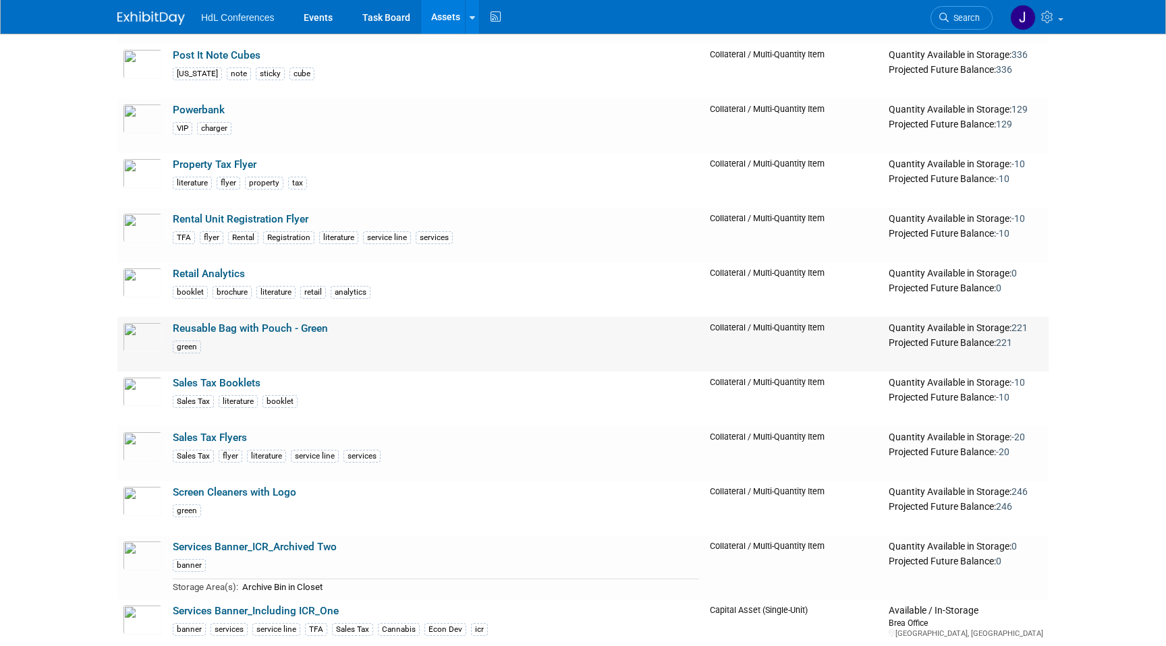
scroll to position [3489, 0]
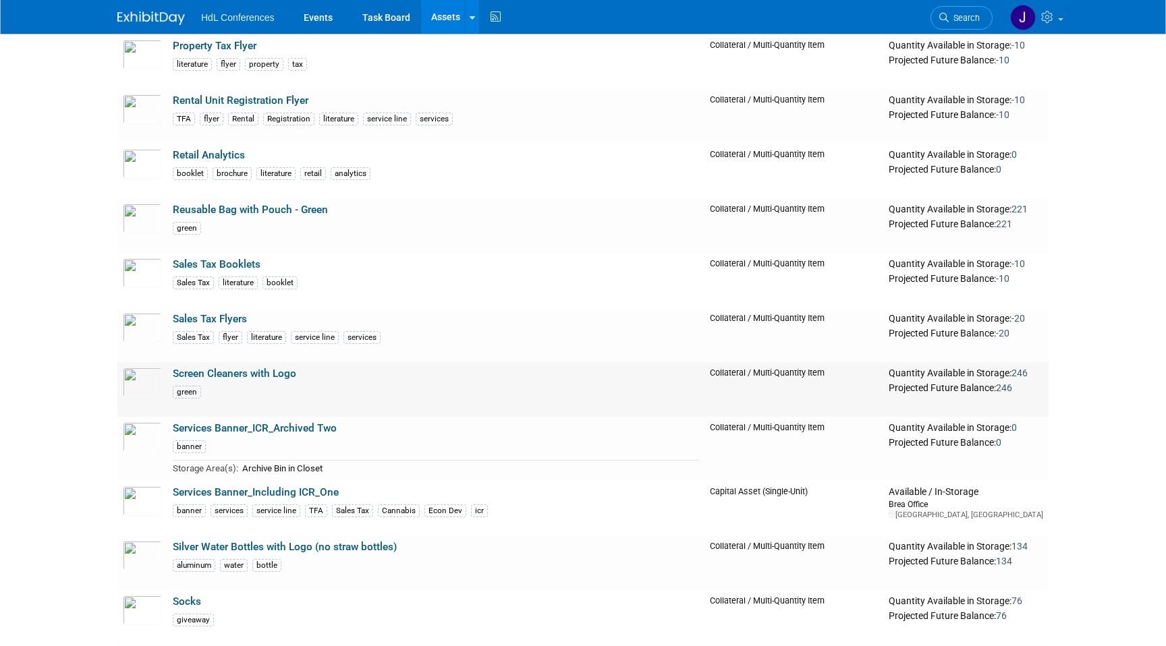
click at [252, 376] on link "Screen Cleaners with Logo" at bounding box center [234, 374] width 123 height 12
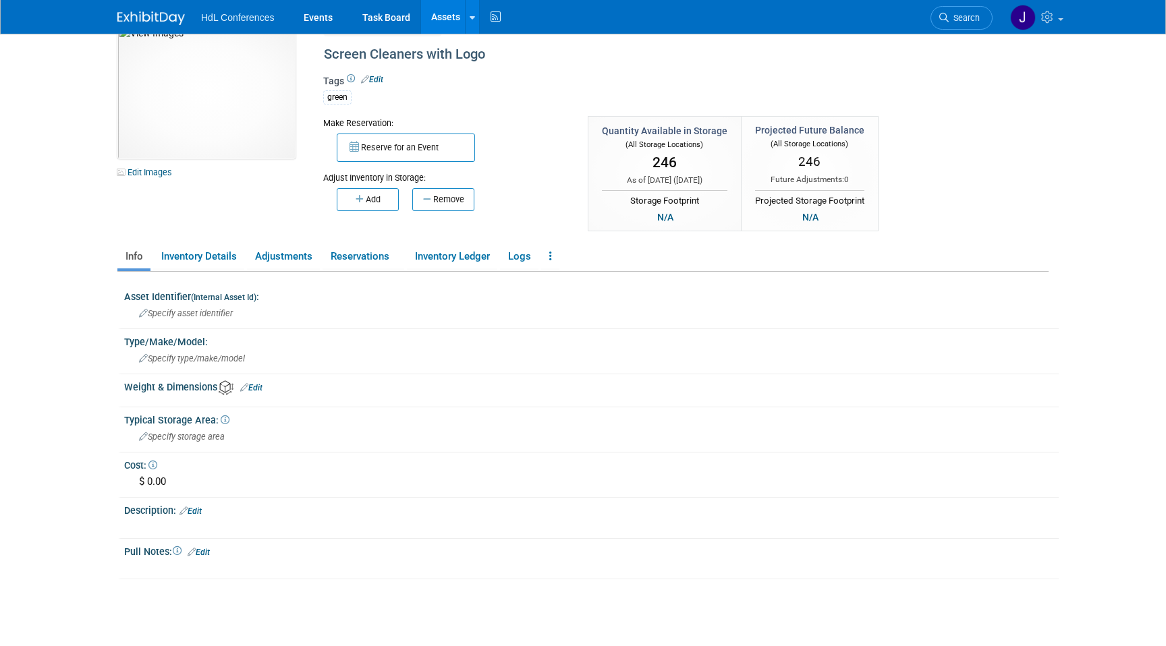
scroll to position [9, 0]
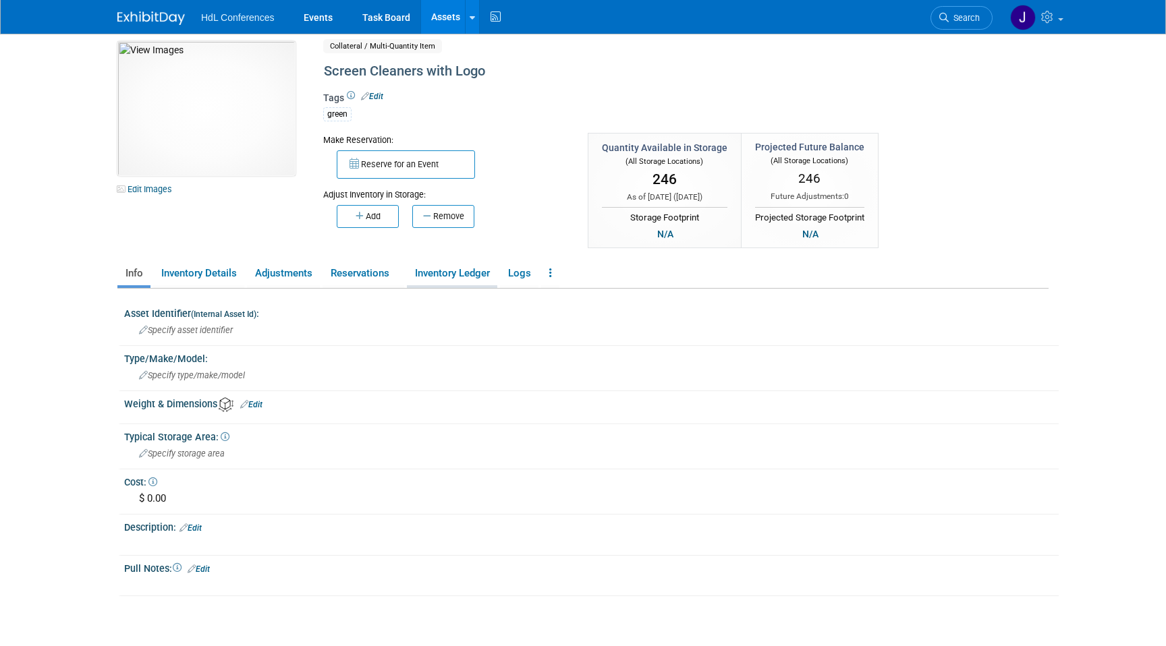
click at [485, 270] on link "Inventory Ledger" at bounding box center [452, 274] width 90 height 24
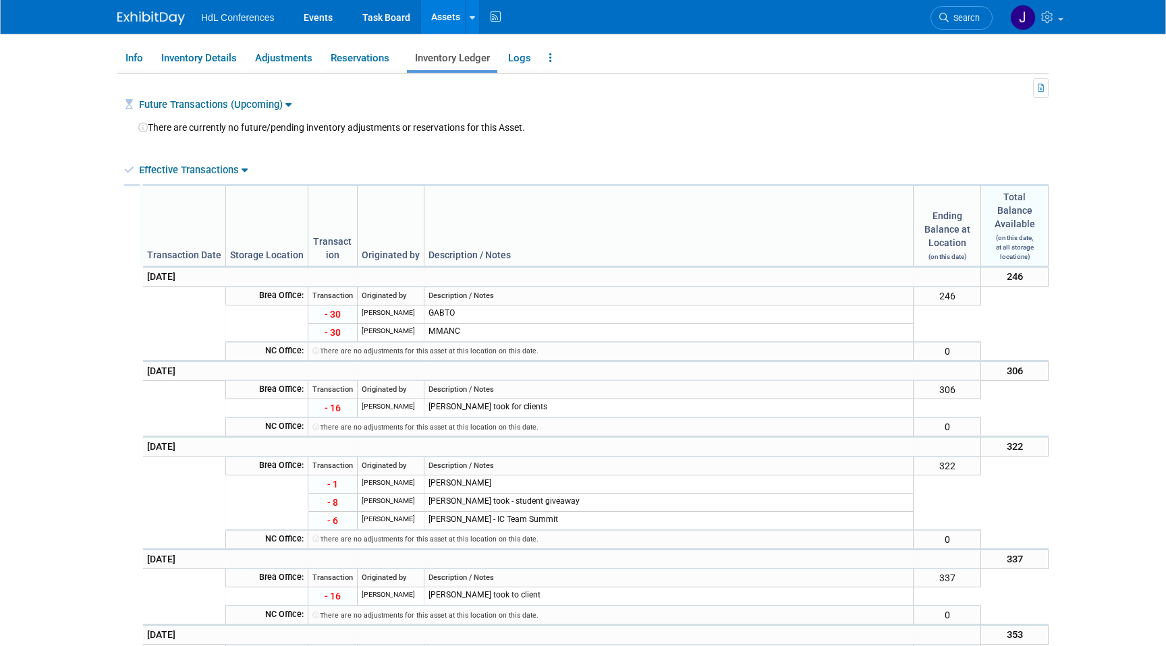
scroll to position [225, 0]
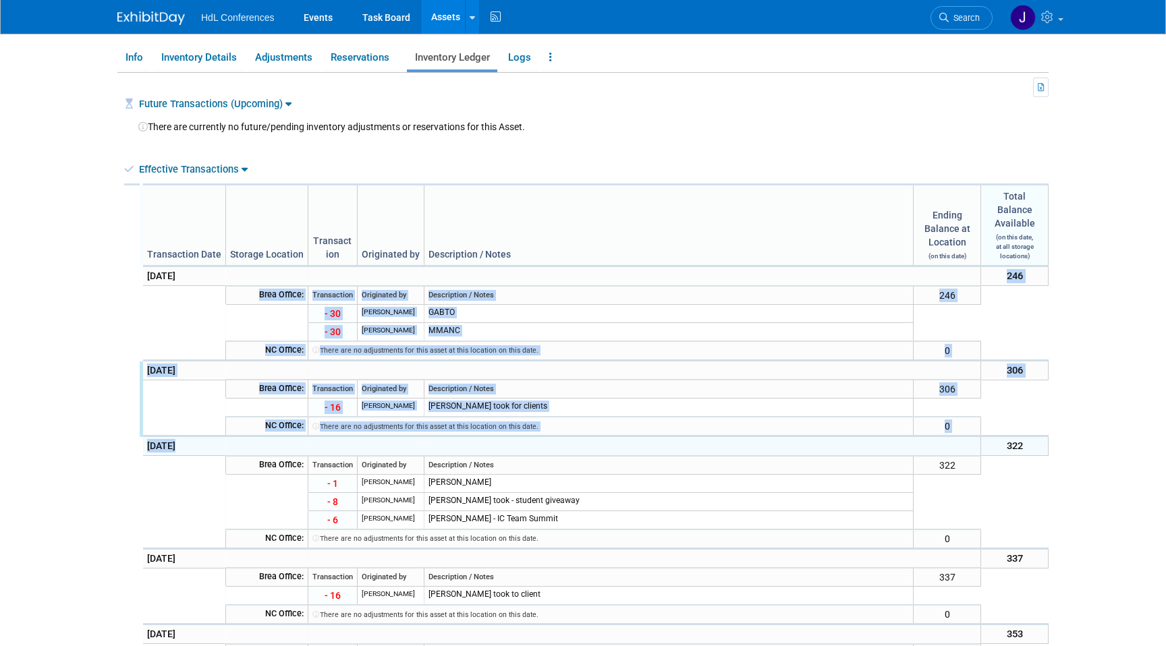
drag, startPoint x: 434, startPoint y: 283, endPoint x: 451, endPoint y: 444, distance: 162.1
click at [528, 300] on td "Description / Notes" at bounding box center [669, 295] width 490 height 19
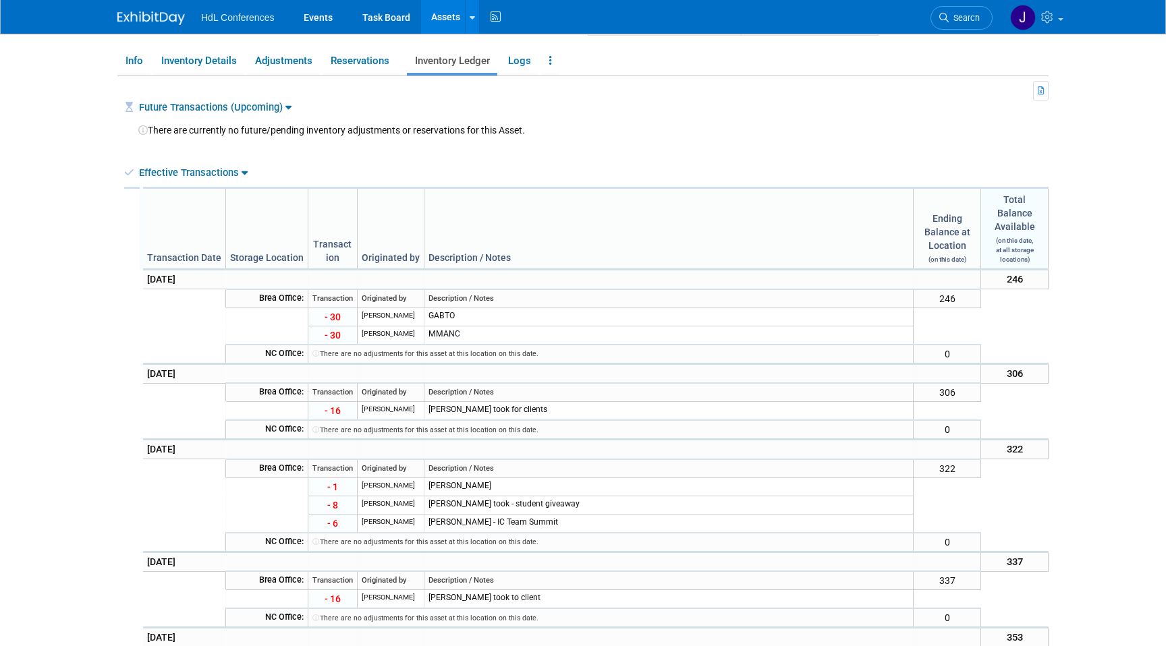
scroll to position [186, 0]
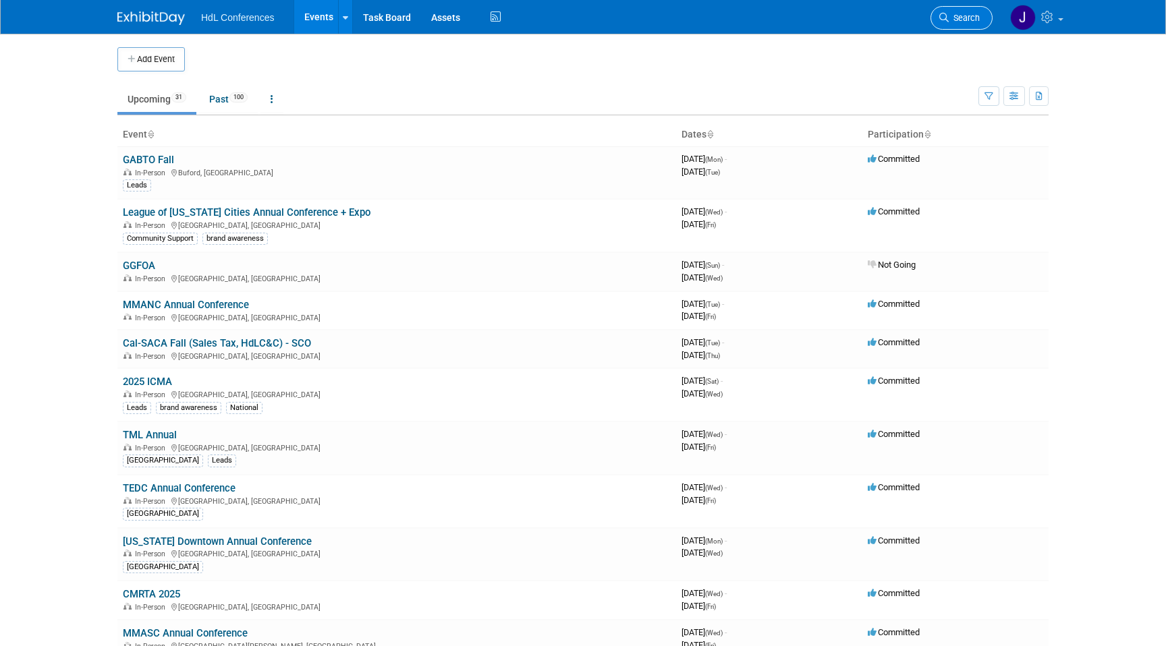
click at [959, 22] on span "Search" at bounding box center [964, 18] width 31 height 10
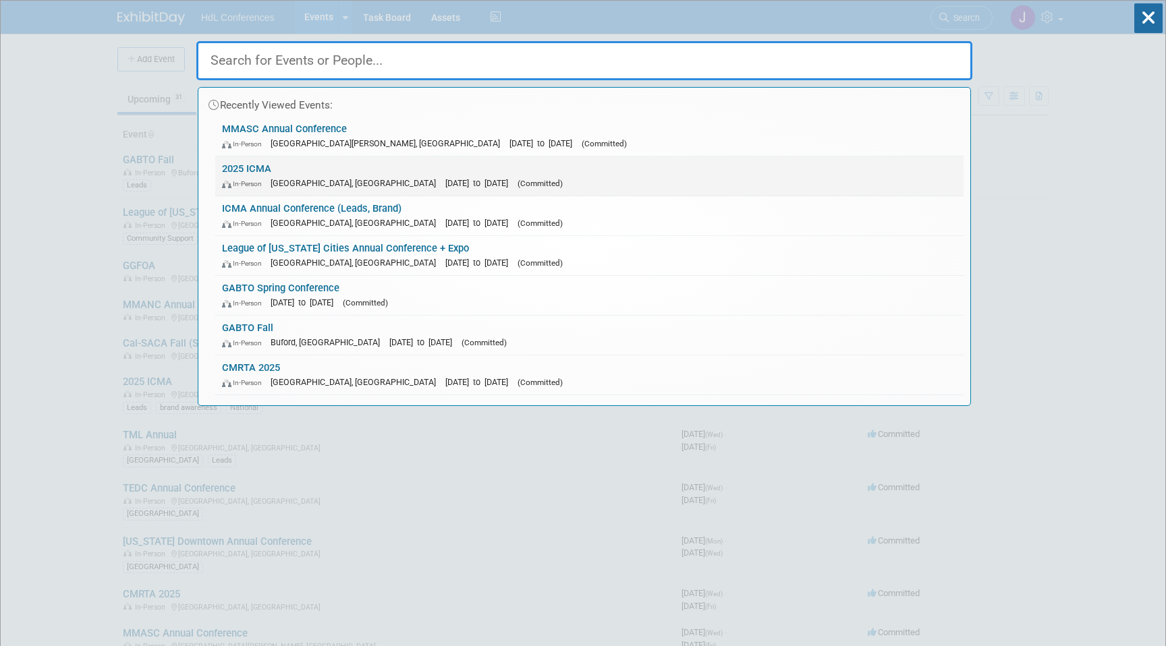
click at [318, 176] on div "In-Person [GEOGRAPHIC_DATA], [GEOGRAPHIC_DATA] [DATE] to [DATE] (Committed)" at bounding box center [589, 183] width 735 height 14
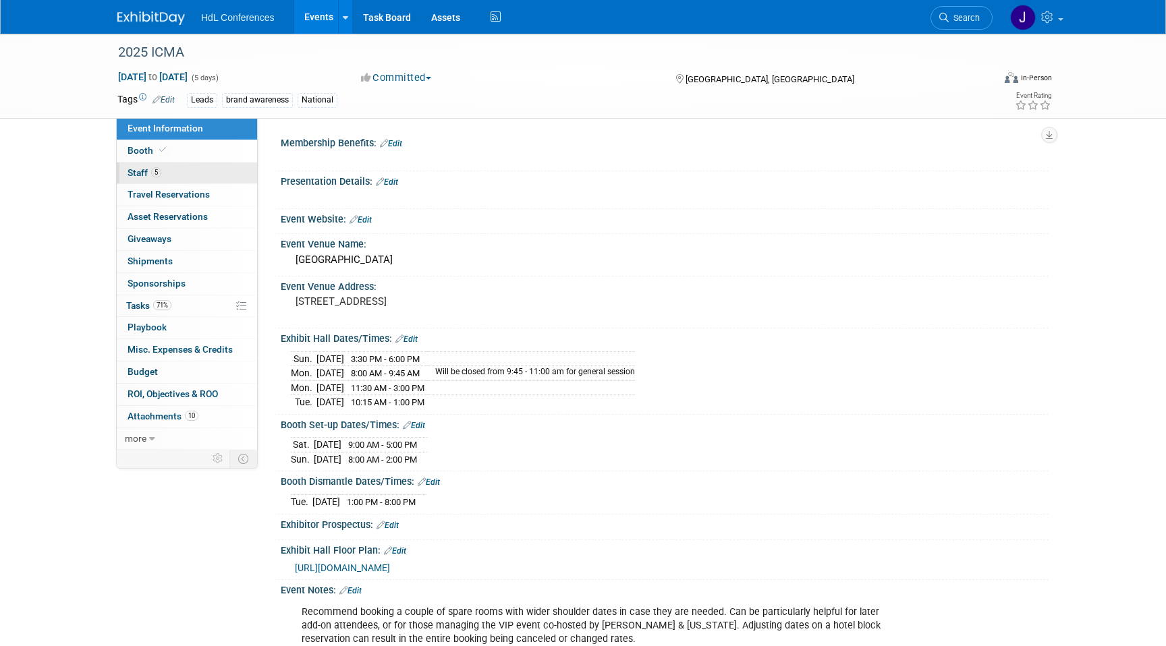
click at [157, 172] on span "5" at bounding box center [156, 172] width 10 height 10
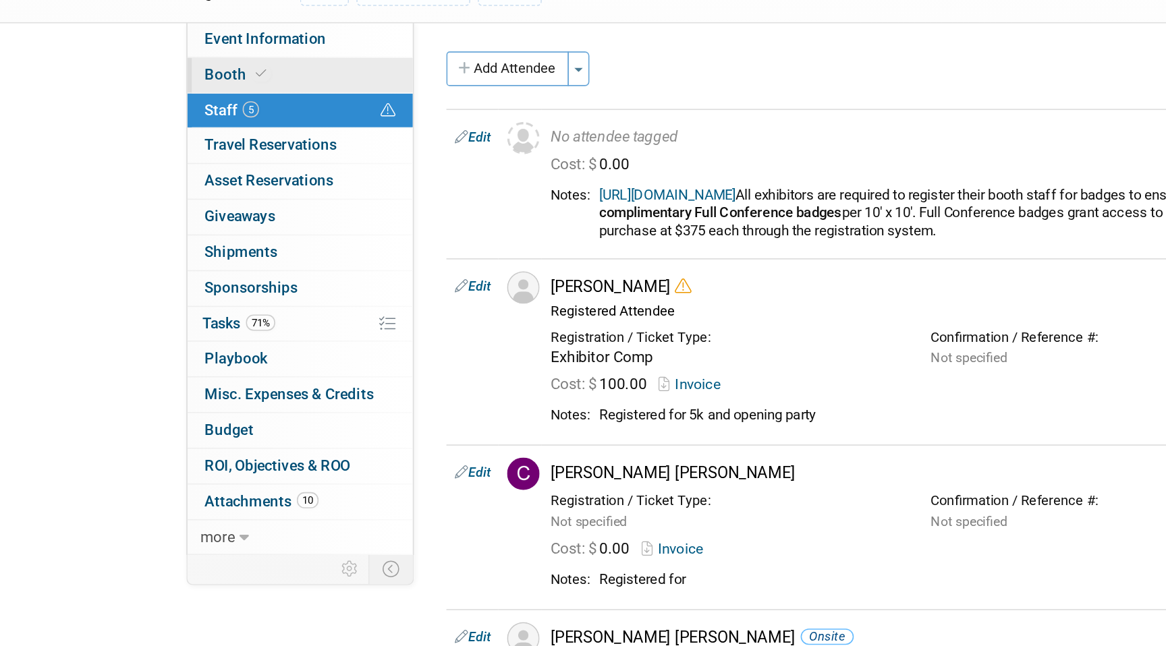
click at [169, 157] on link "Booth" at bounding box center [187, 151] width 140 height 22
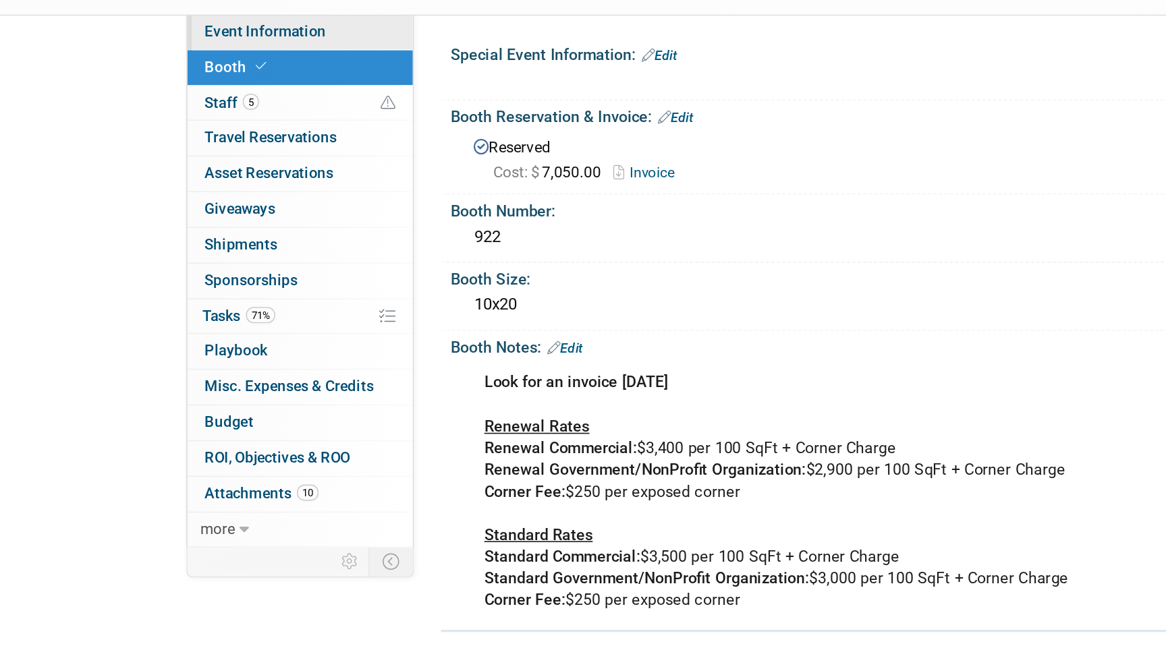
click at [204, 134] on link "Event Information" at bounding box center [187, 129] width 140 height 22
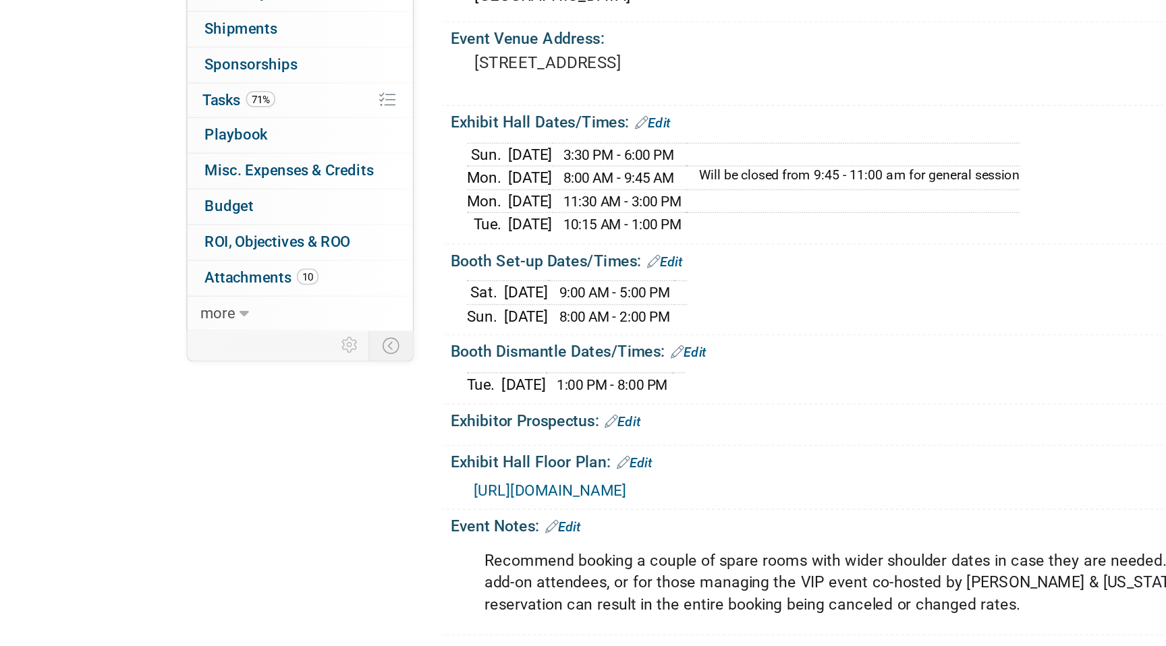
scroll to position [25, 0]
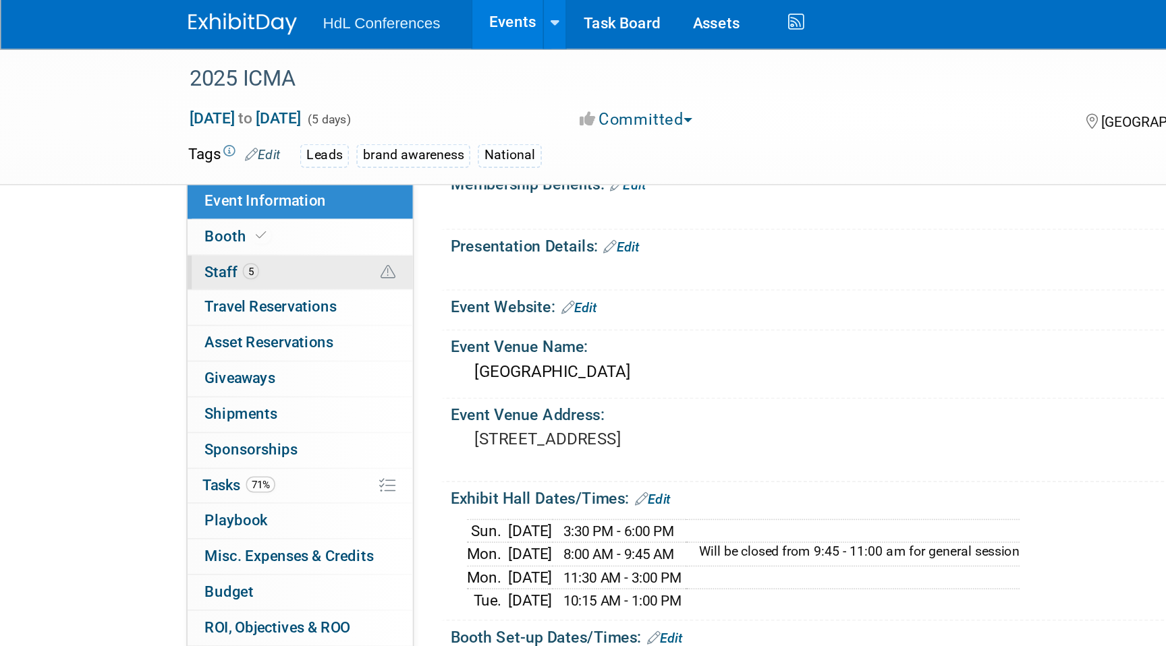
click at [208, 175] on link "5 Staff 5" at bounding box center [187, 174] width 140 height 22
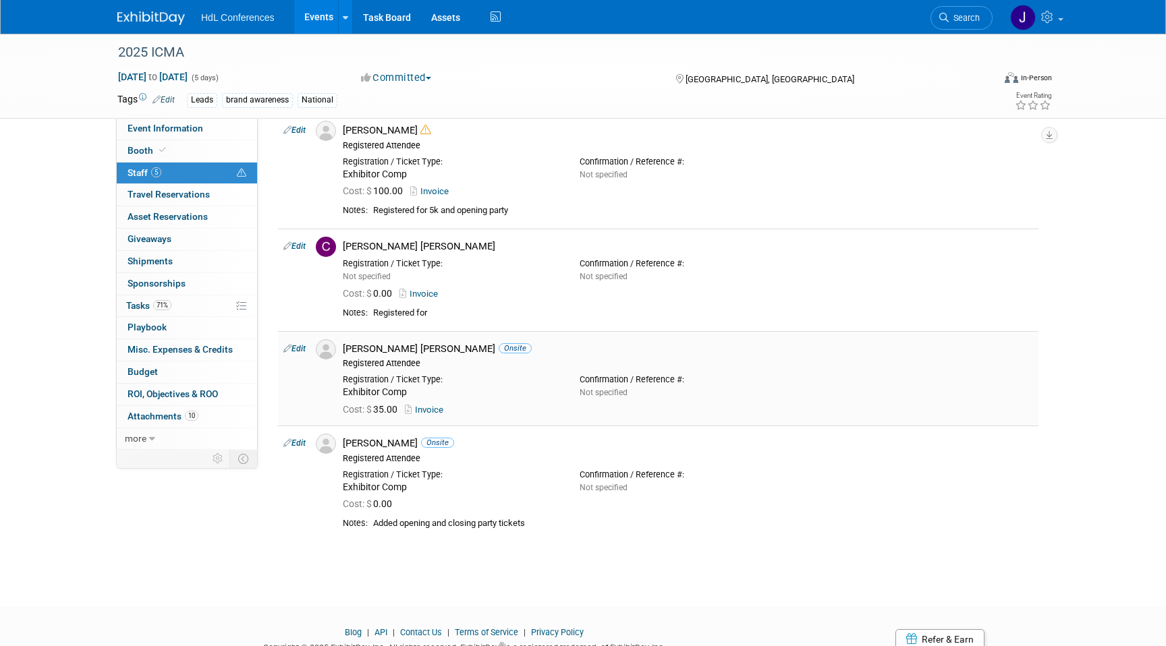
scroll to position [127, 0]
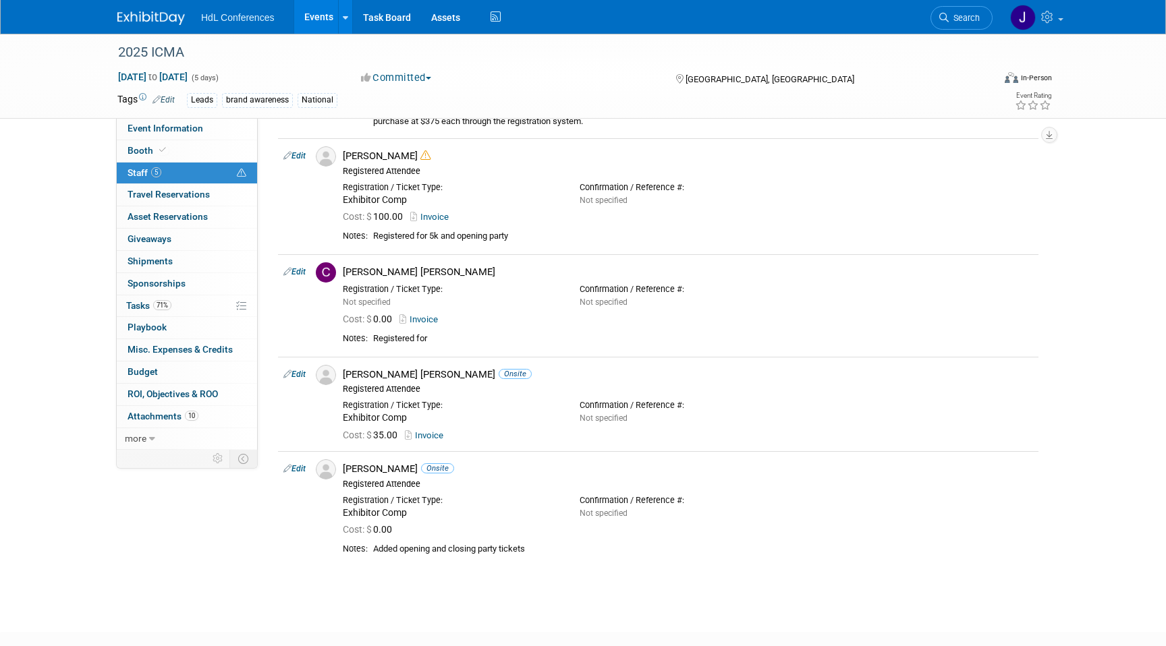
click at [132, 19] on img at bounding box center [150, 17] width 67 height 13
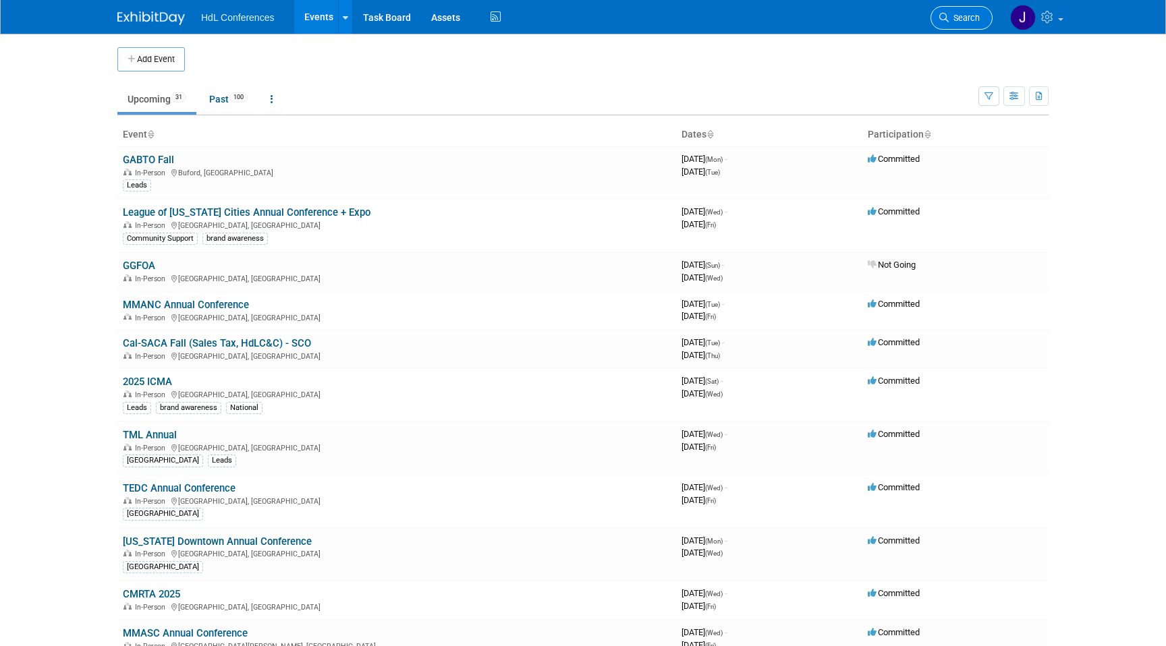
click at [972, 28] on link "Search" at bounding box center [961, 18] width 62 height 24
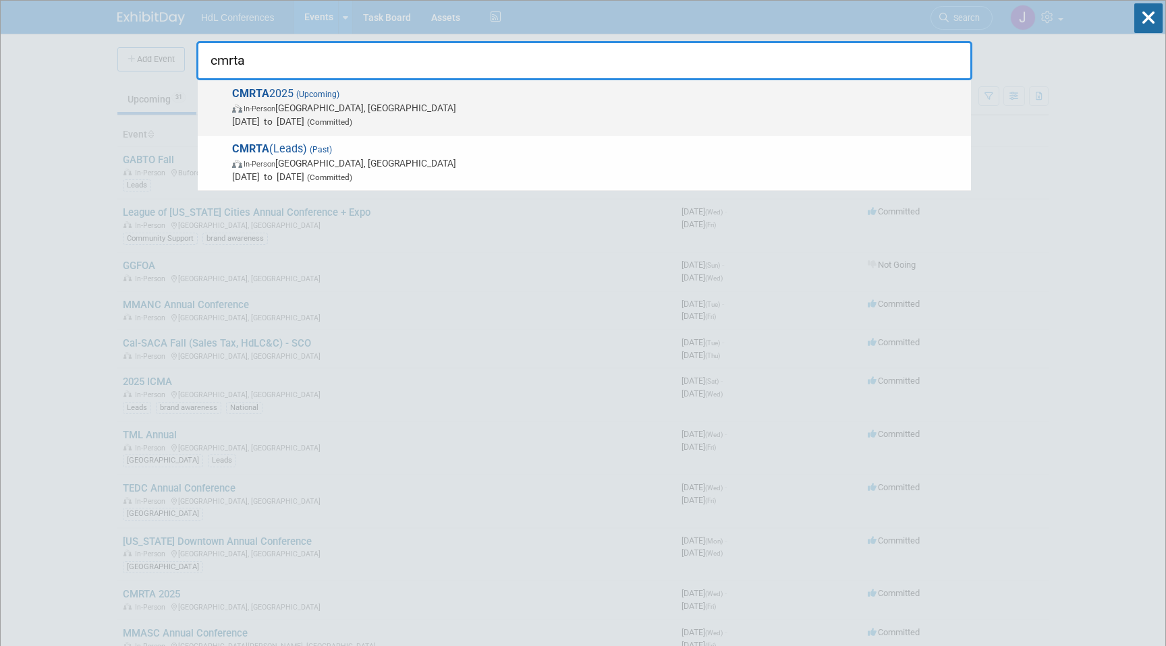
type input "cmrta"
click at [394, 93] on span "CMRTA 2025 (Upcoming) In-Person Anaheim, CA Nov 5, 2025 to Nov 7, 2025 (Committ…" at bounding box center [596, 107] width 736 height 41
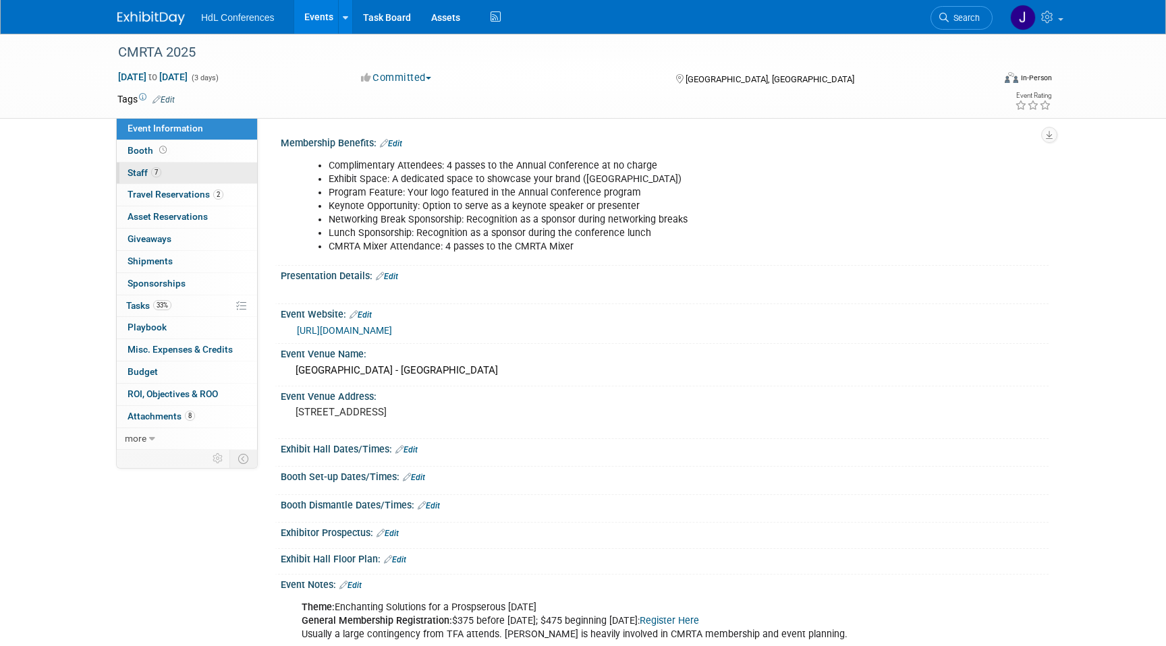
click at [188, 168] on link "7 Staff 7" at bounding box center [187, 174] width 140 height 22
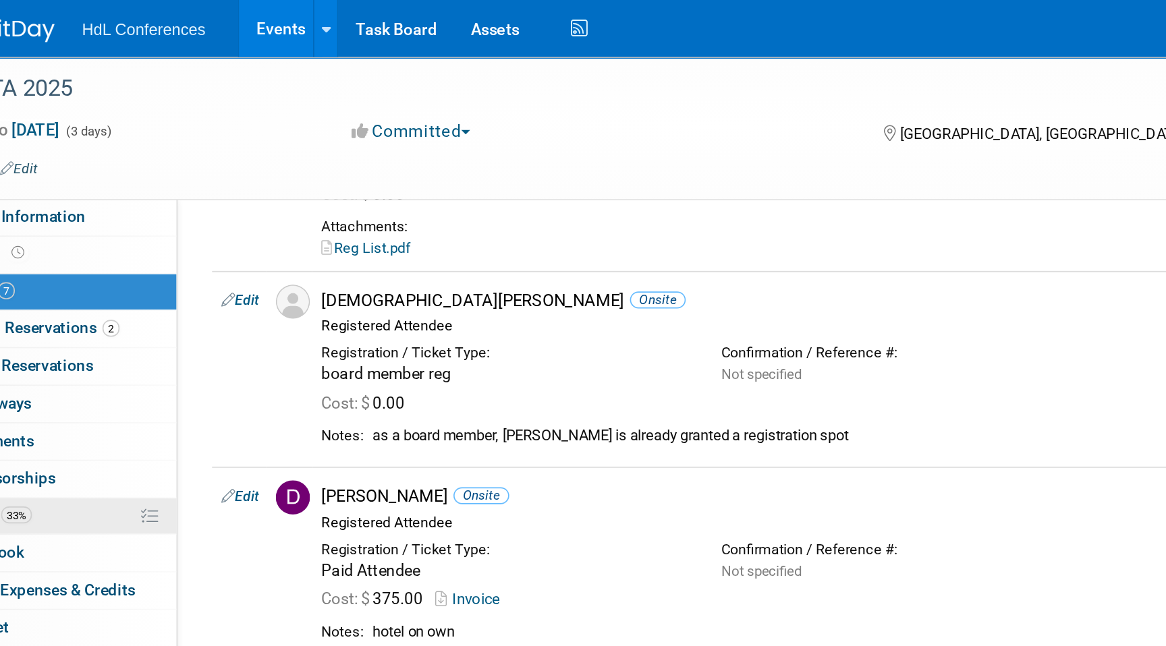
scroll to position [258, 0]
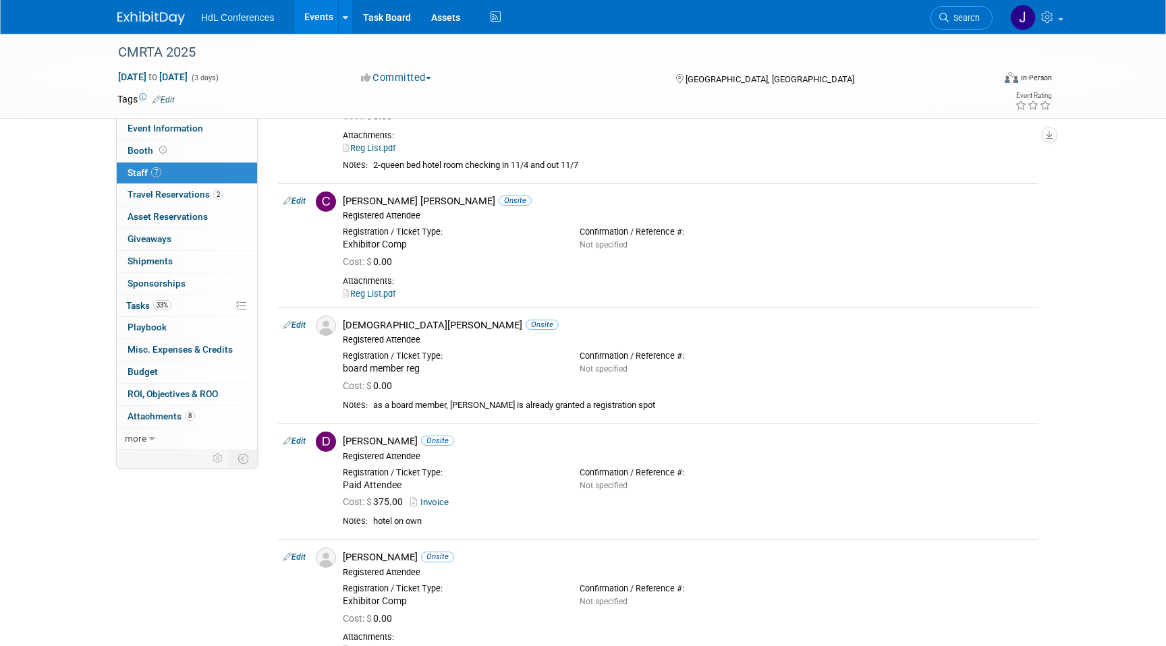
click at [150, 7] on link at bounding box center [159, 11] width 84 height 11
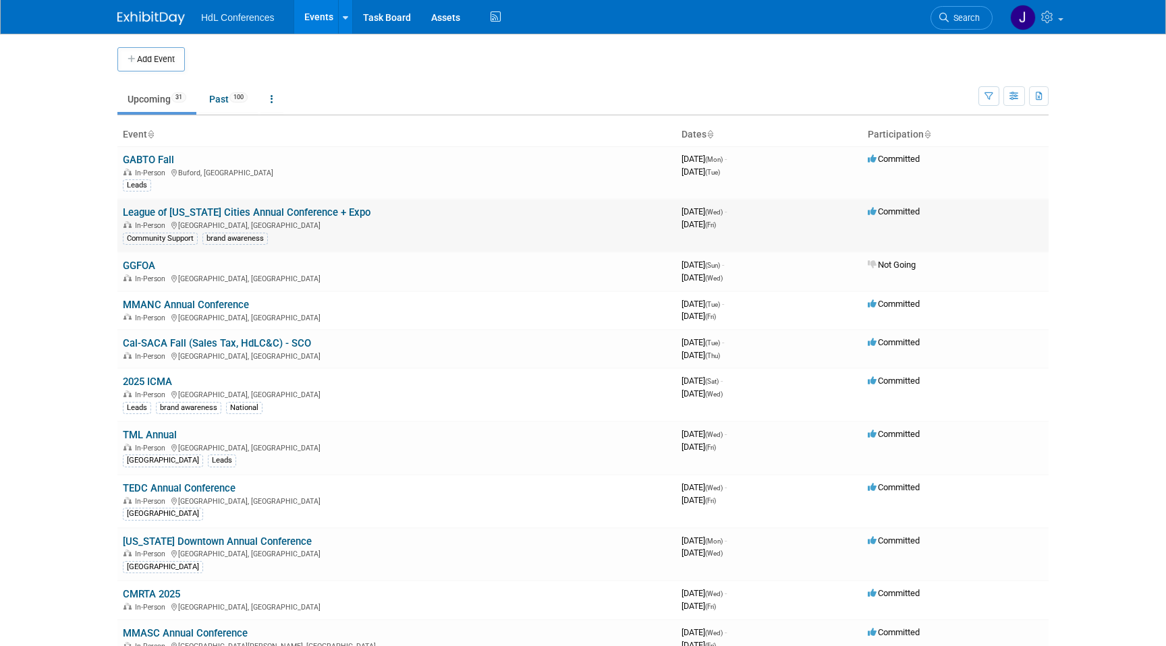
click at [227, 206] on td "League of [US_STATE] Cities Annual Conference + Expo In-Person [GEOGRAPHIC_DATA…" at bounding box center [396, 225] width 559 height 53
click at [229, 215] on link "League of [US_STATE] Cities Annual Conference + Expo" at bounding box center [247, 212] width 248 height 12
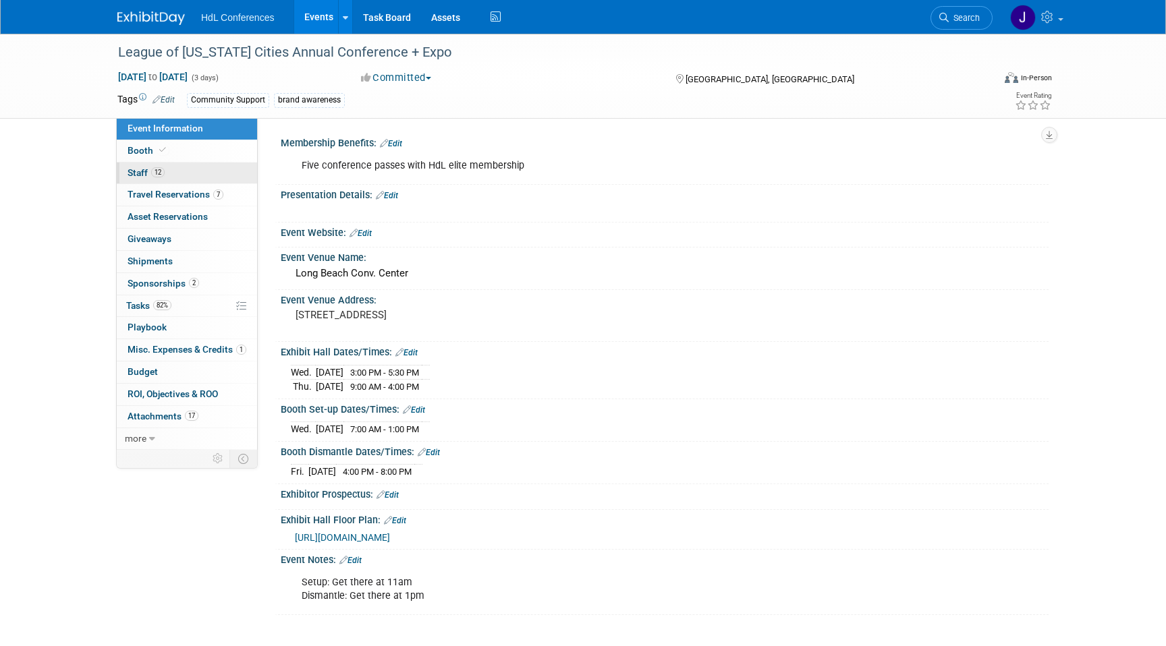
click at [168, 176] on link "12 Staff 12" at bounding box center [187, 174] width 140 height 22
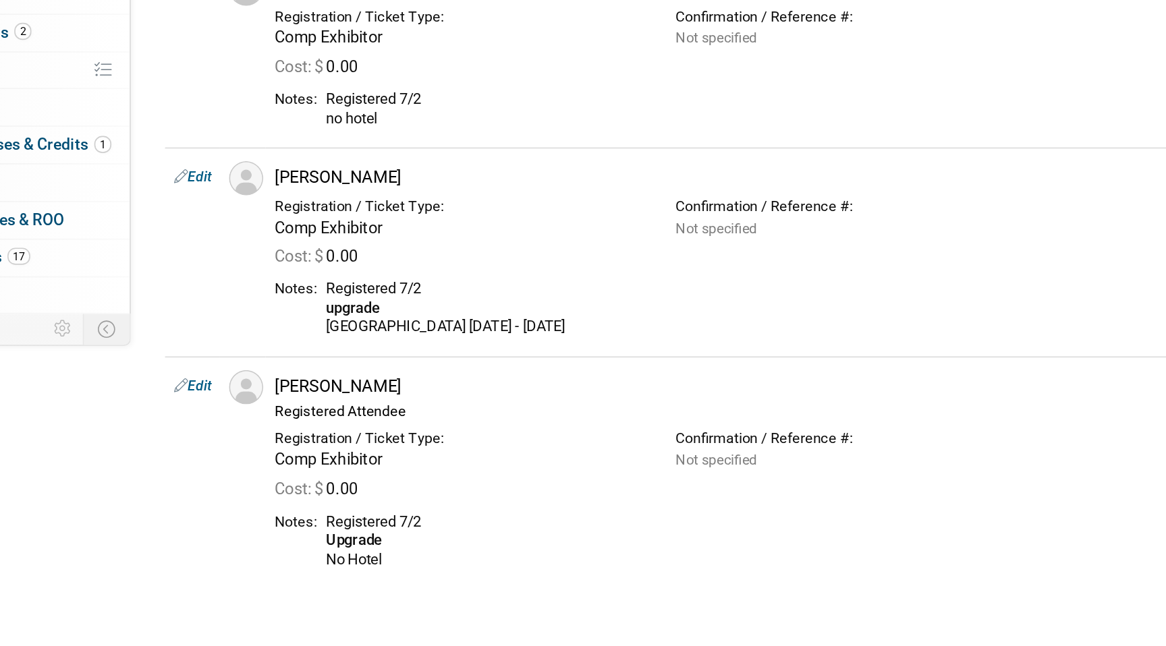
scroll to position [949, 0]
